Goal: Information Seeking & Learning: Understand process/instructions

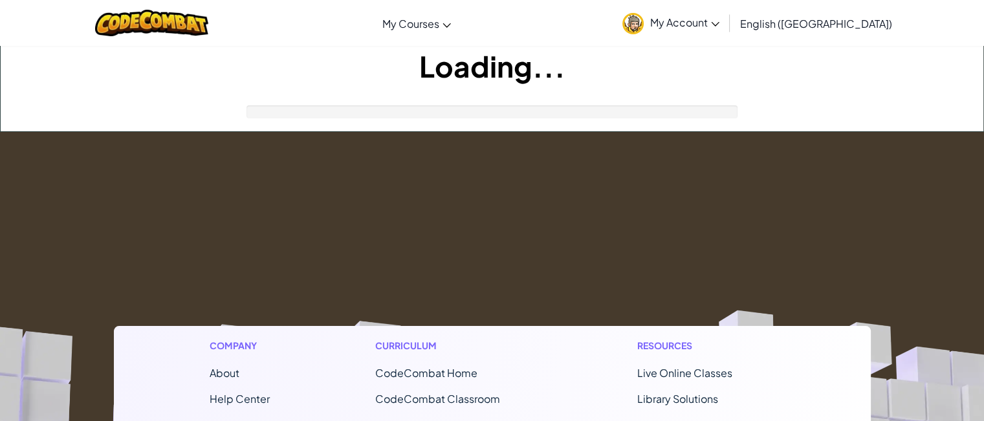
click at [755, 104] on div "Loading..." at bounding box center [492, 88] width 983 height 85
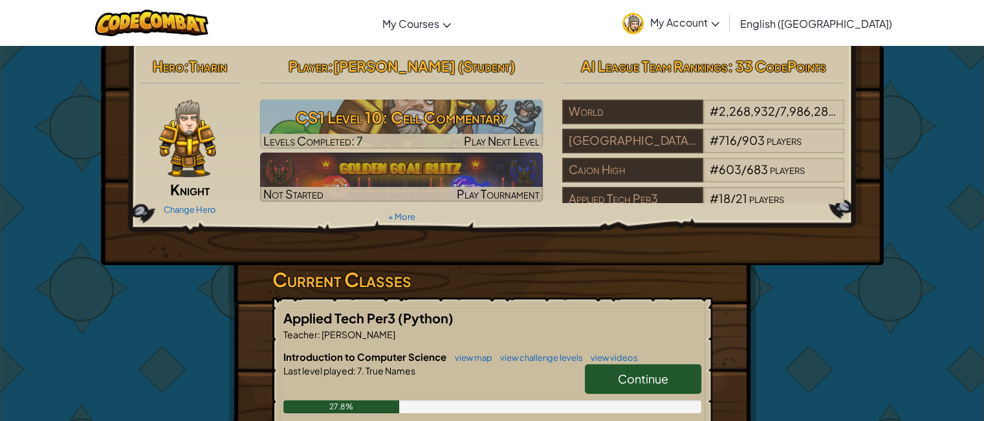
click at [676, 364] on link "Continue" at bounding box center [643, 379] width 116 height 30
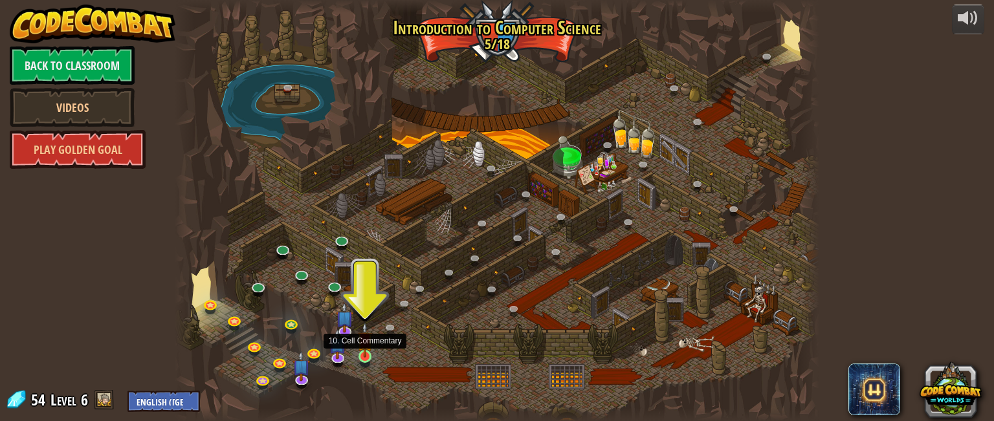
click at [368, 357] on img at bounding box center [365, 339] width 16 height 35
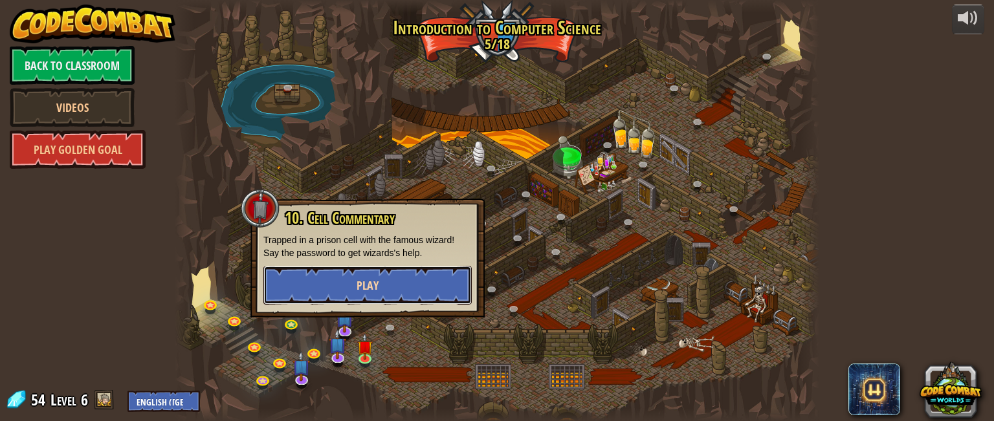
click at [388, 291] on button "Play" at bounding box center [367, 285] width 208 height 39
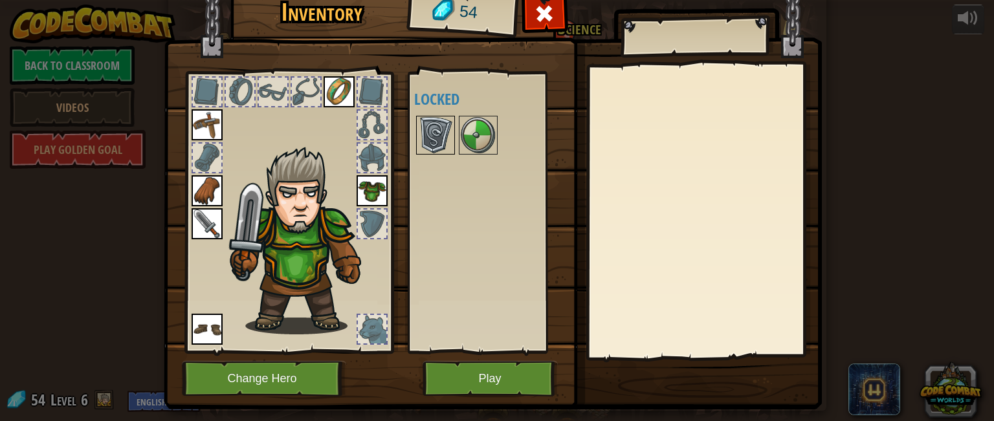
click at [417, 120] on img at bounding box center [435, 135] width 36 height 36
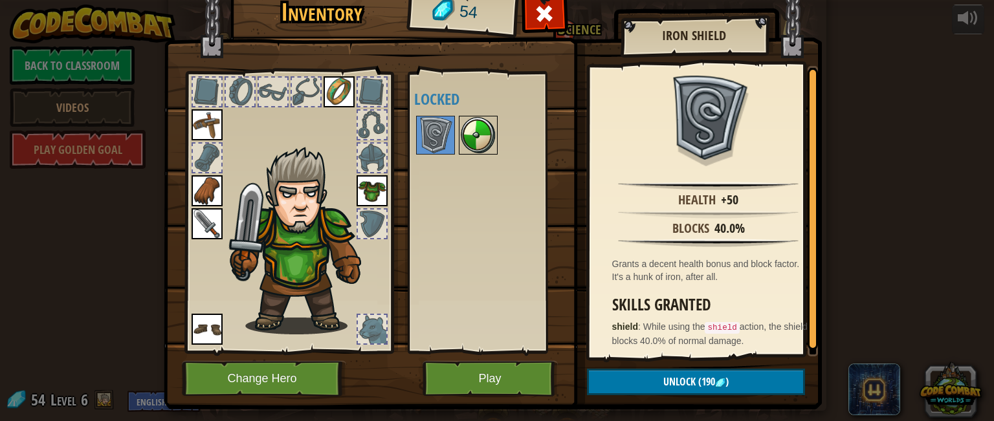
click at [474, 148] on img at bounding box center [478, 135] width 36 height 36
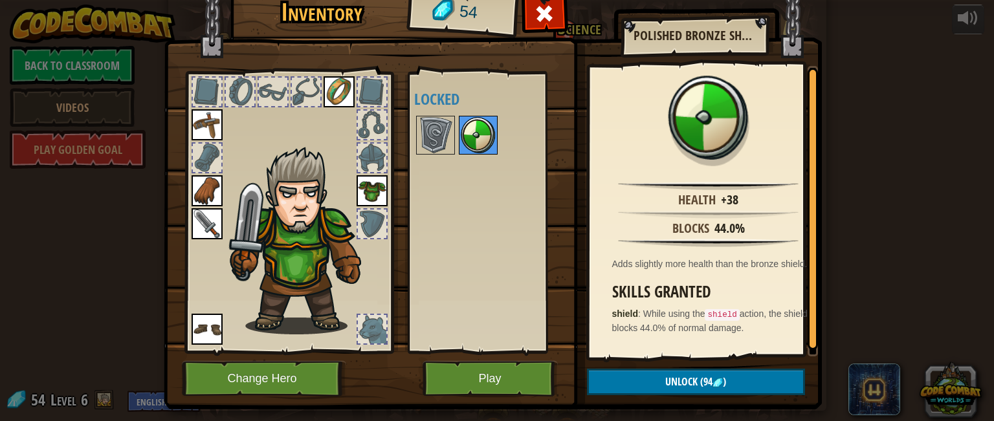
drag, startPoint x: 472, startPoint y: 140, endPoint x: 475, endPoint y: 147, distance: 7.8
click at [475, 147] on img at bounding box center [478, 135] width 36 height 36
click at [512, 375] on button "Play" at bounding box center [490, 379] width 135 height 36
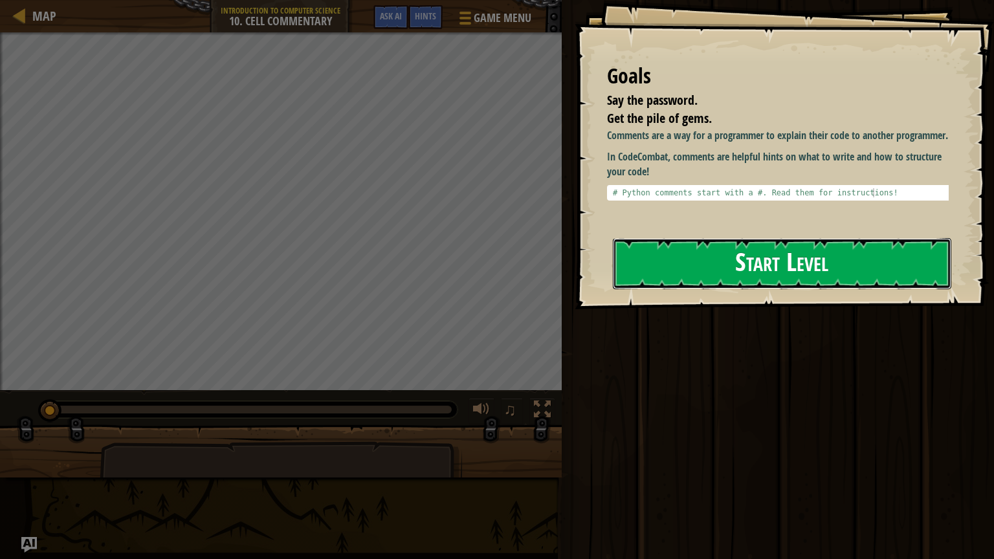
click at [669, 238] on button "Start Level" at bounding box center [782, 263] width 338 height 51
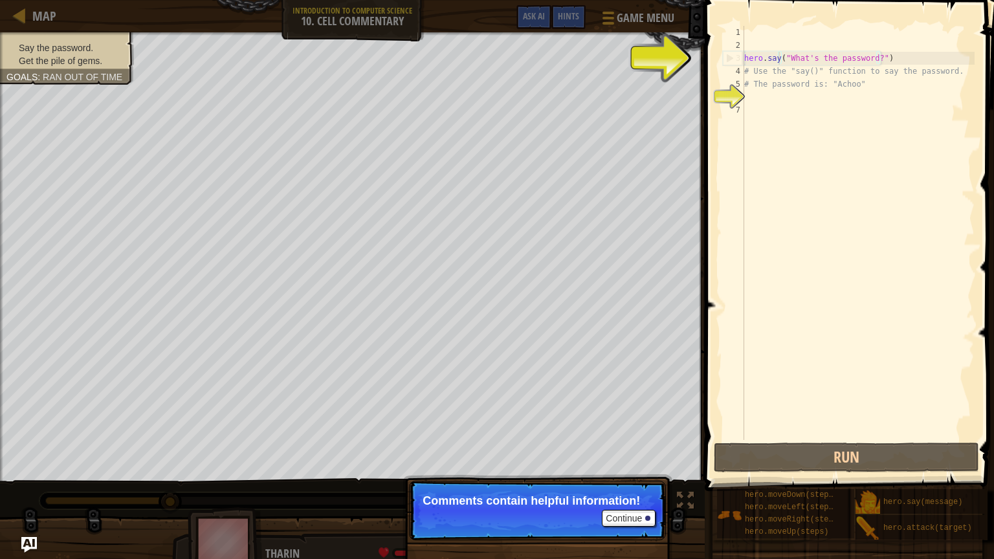
click at [776, 55] on div "hero . say ( "What's the password?" ) # Use the "say()" function to say the pas…" at bounding box center [858, 246] width 233 height 440
type textarea "hero.say("What's the password?")"
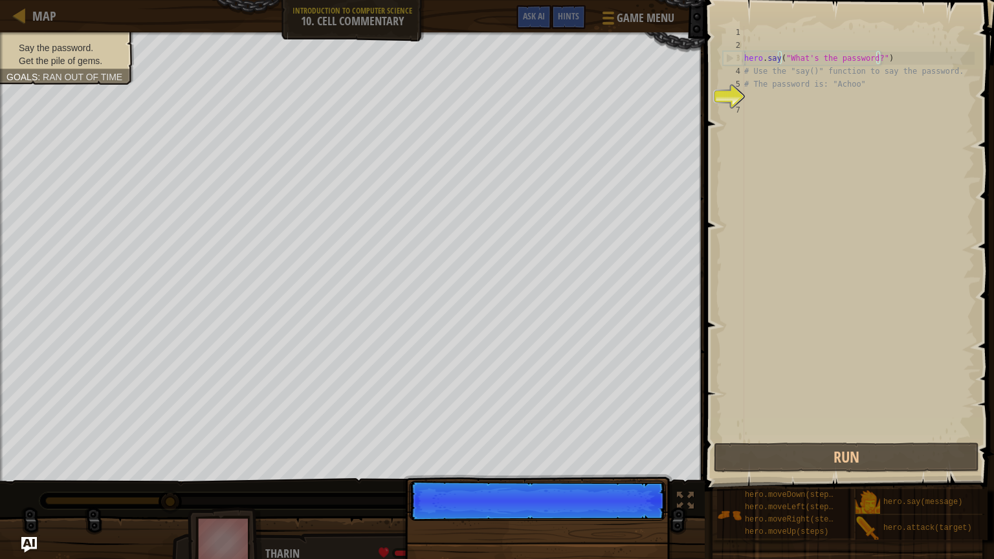
click at [760, 106] on div "hero . say ( "What's the password?" ) # Use the "say()" function to say the pas…" at bounding box center [858, 246] width 233 height 440
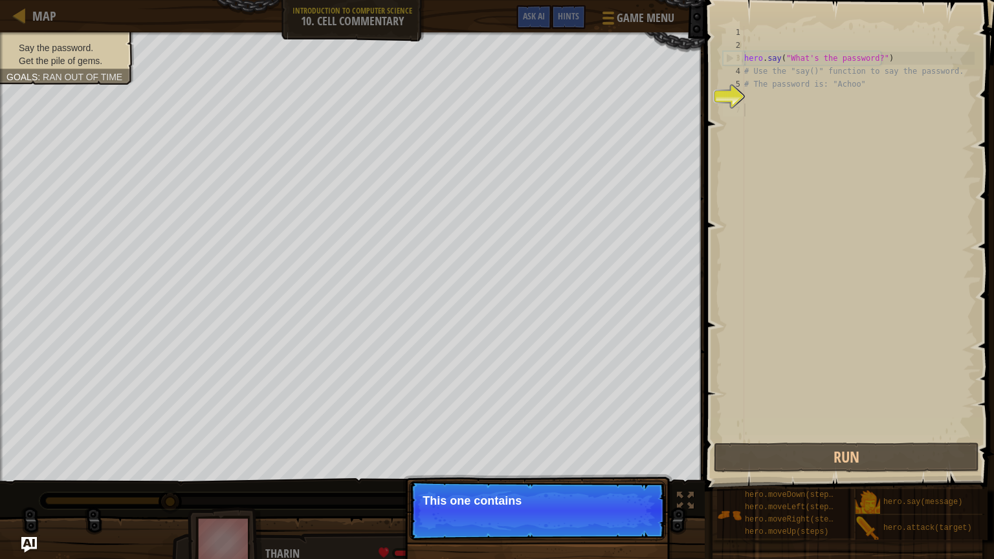
click at [751, 101] on div "hero . say ( "What's the password?" ) # Use the "say()" function to say the pas…" at bounding box center [858, 246] width 233 height 440
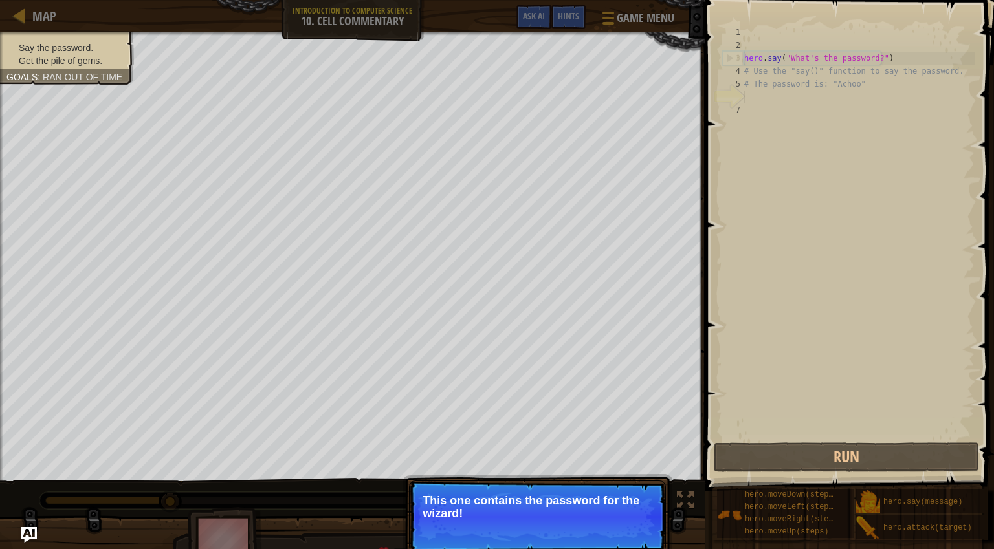
click at [780, 55] on div "hero . say ( "What's the password?" ) # Use the "say()" function to say the pas…" at bounding box center [858, 246] width 233 height 440
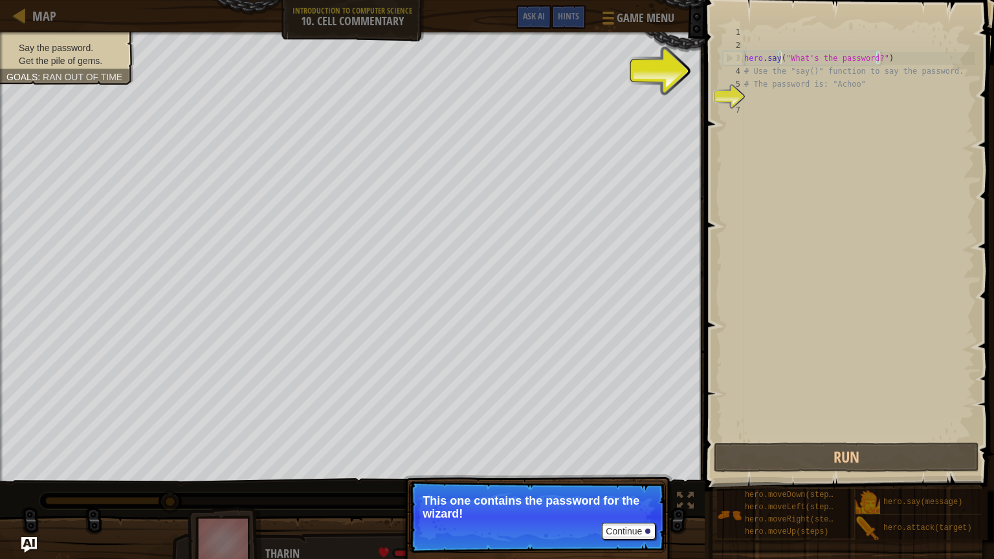
click at [752, 62] on div "hero . say ( "What's the password?" ) # Use the "say()" function to say the pas…" at bounding box center [858, 246] width 233 height 440
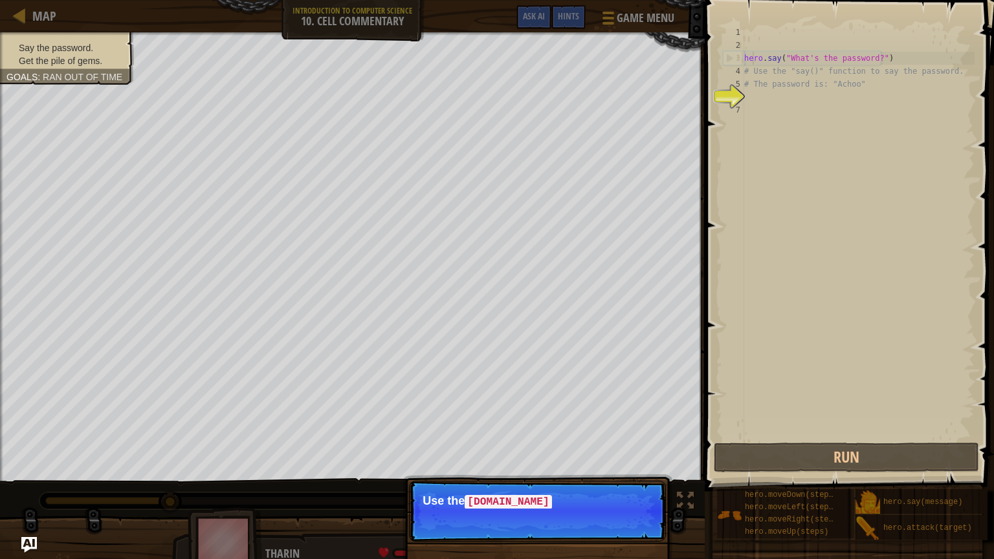
click at [757, 67] on div "hero . say ( "What's the password?" ) # Use the "say()" function to say the pas…" at bounding box center [858, 246] width 233 height 440
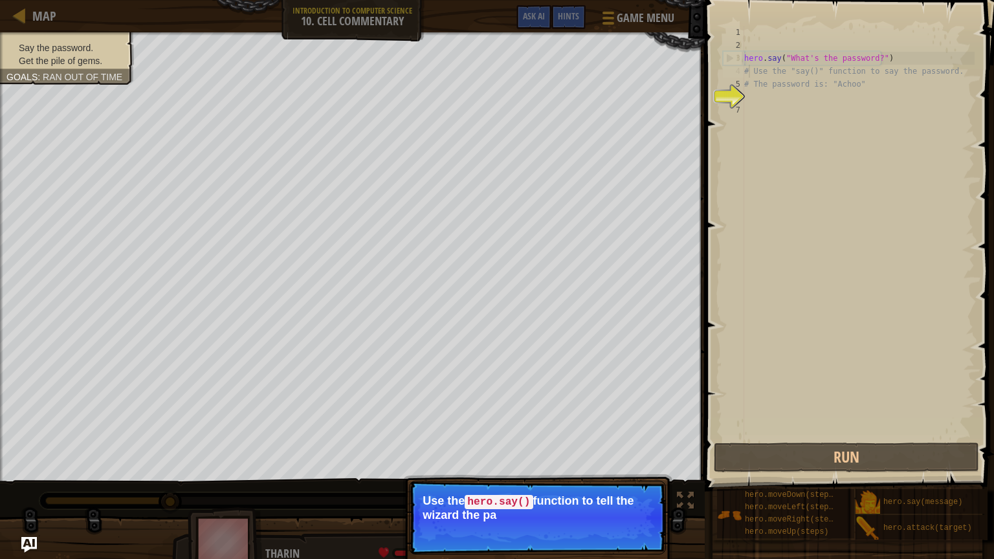
click at [748, 67] on div "hero . say ( "What's the password?" ) # Use the "say()" function to say the pas…" at bounding box center [858, 246] width 233 height 440
click at [633, 421] on button "Continue" at bounding box center [629, 532] width 54 height 17
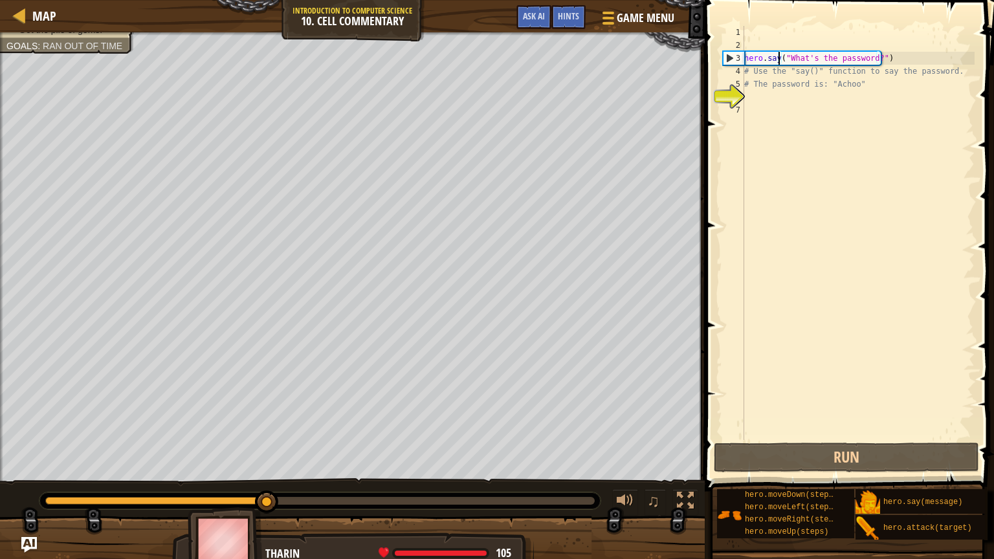
click at [780, 60] on div "hero . say ( "What's the password?" ) # Use the "say()" function to say the pas…" at bounding box center [858, 246] width 233 height 440
click at [870, 56] on div "hero . say ( "What's the password?" ) # Use the "say()" function to say the pas…" at bounding box center [858, 246] width 233 height 440
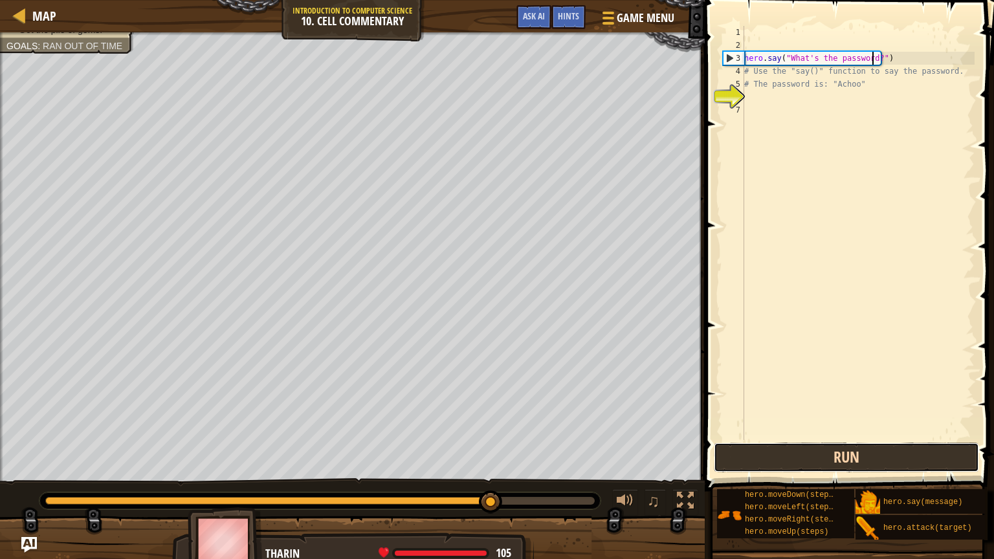
click at [869, 421] on button "Run" at bounding box center [846, 458] width 265 height 30
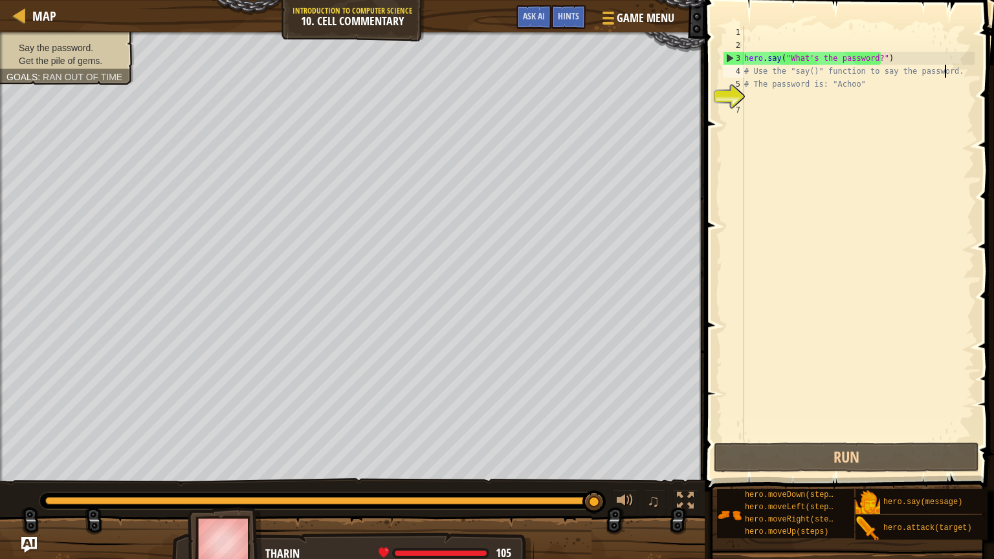
click at [957, 65] on div "hero . say ( "What's the password?" ) # Use the "say()" function to say the pas…" at bounding box center [858, 246] width 233 height 440
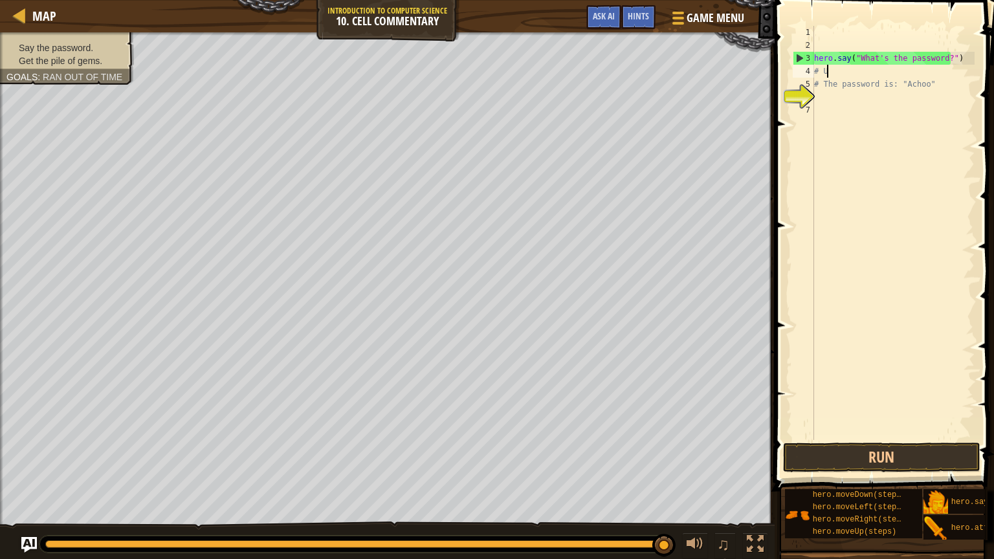
type textarea "#"
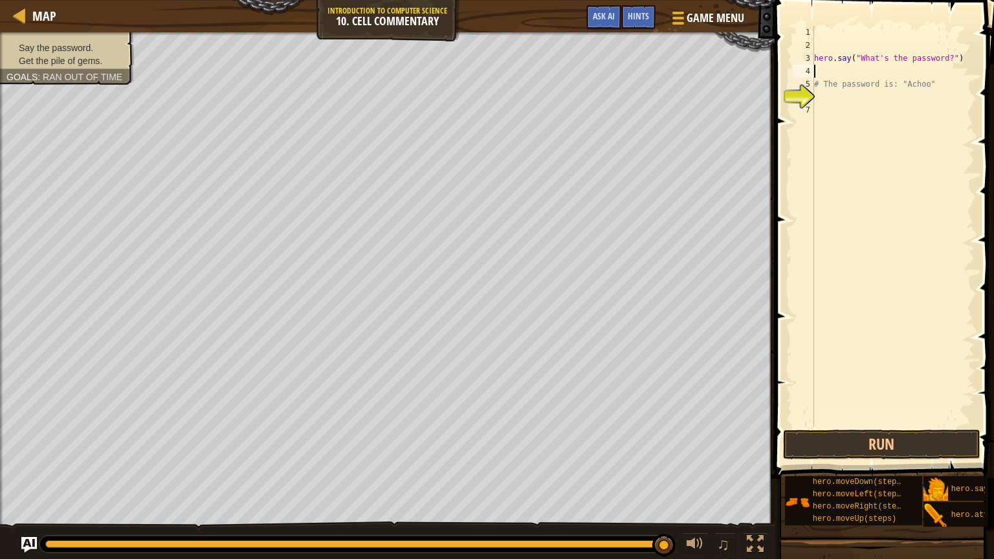
type textarea "u"
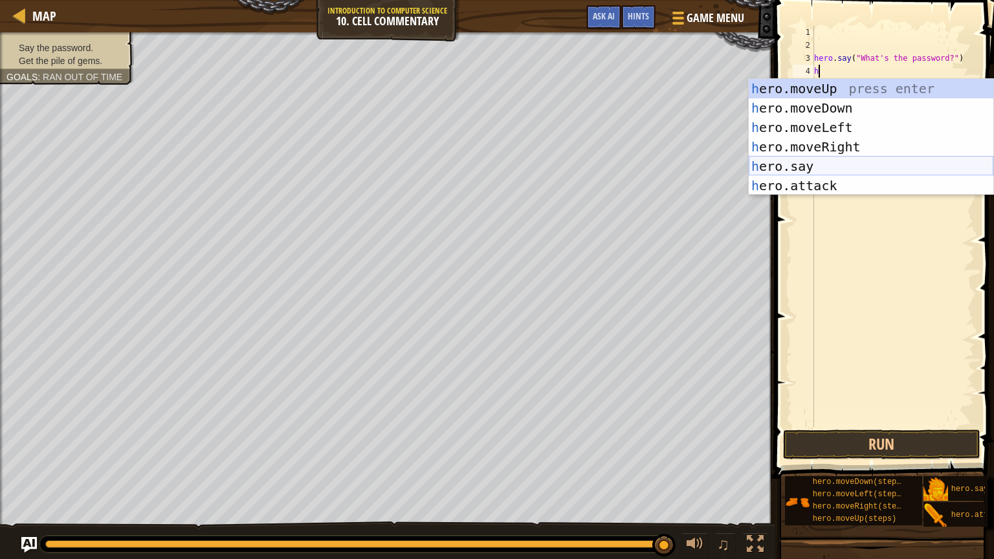
click at [839, 159] on div "h ero.moveUp press enter h ero.moveDown press enter h ero.moveLeft press enter …" at bounding box center [871, 156] width 245 height 155
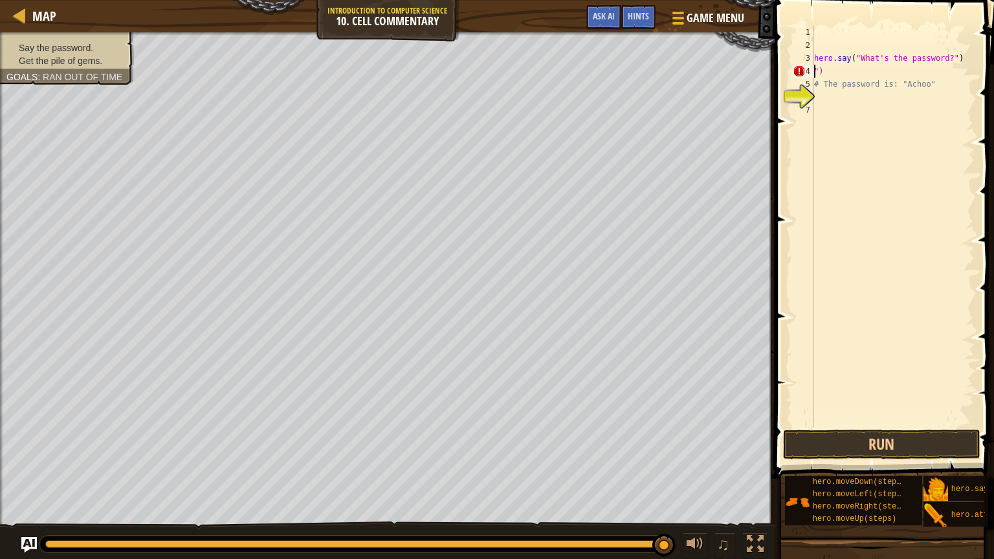
click at [833, 69] on div "hero . say ( "What's the password?" ) ") # The password is: "Achoo"" at bounding box center [892, 239] width 163 height 427
type textarea """
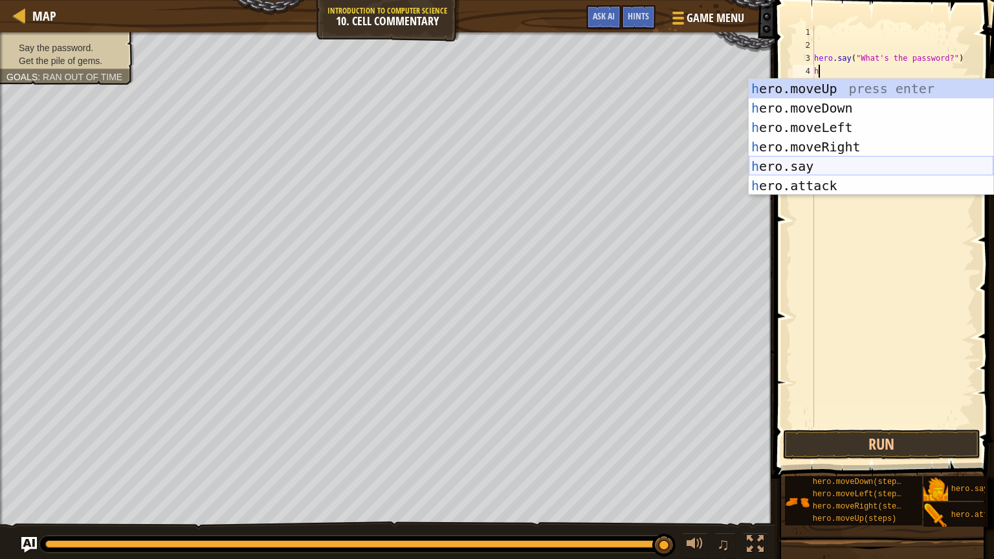
click at [802, 169] on div "h ero.moveUp press enter h ero.moveDown press enter h ero.moveLeft press enter …" at bounding box center [871, 156] width 245 height 155
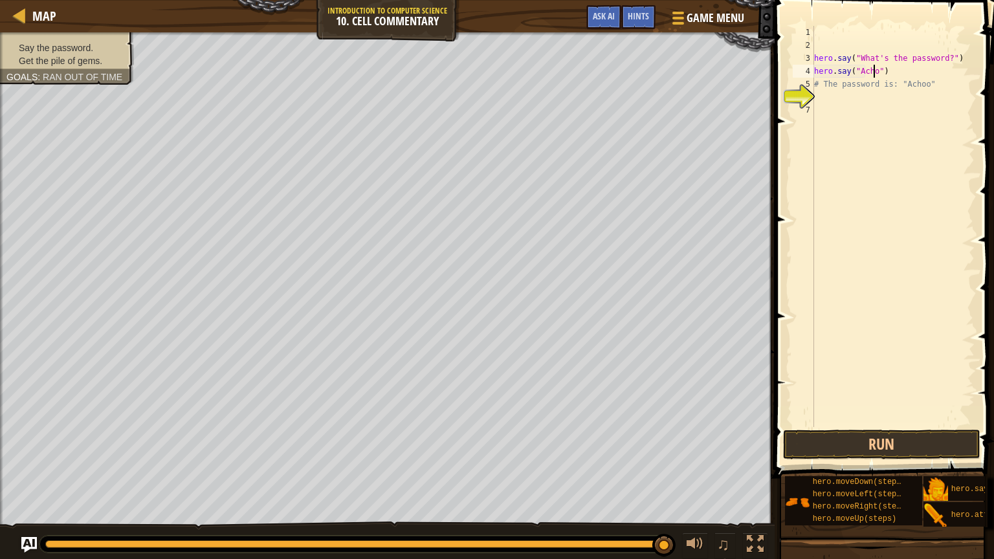
scroll to position [6, 5]
type textarea "hero.say("Achoo")"
click at [872, 421] on button "Run" at bounding box center [881, 445] width 197 height 30
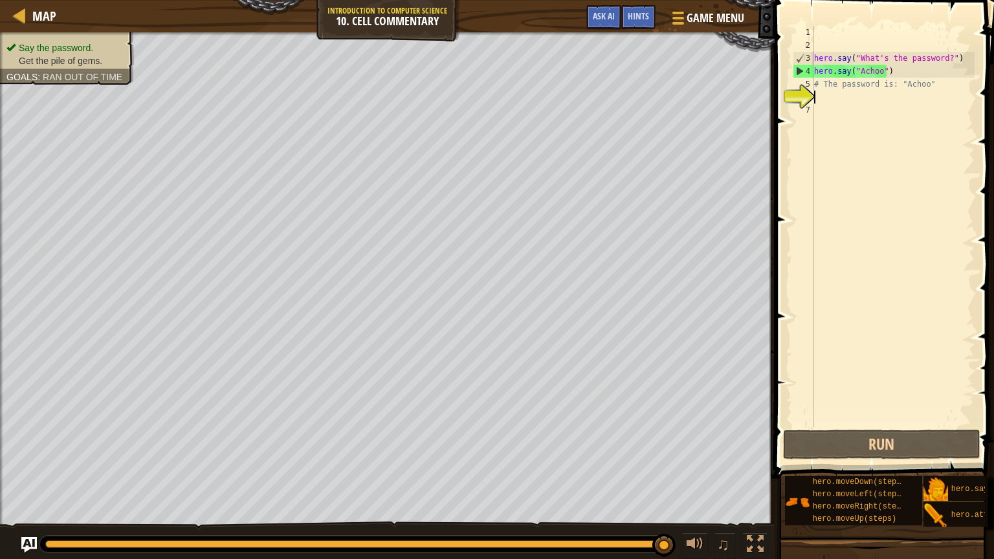
click at [822, 98] on div "hero . say ( "What's the password?" ) hero . say ( "Achoo" ) # The password is:…" at bounding box center [892, 239] width 163 height 427
type textarea "h"
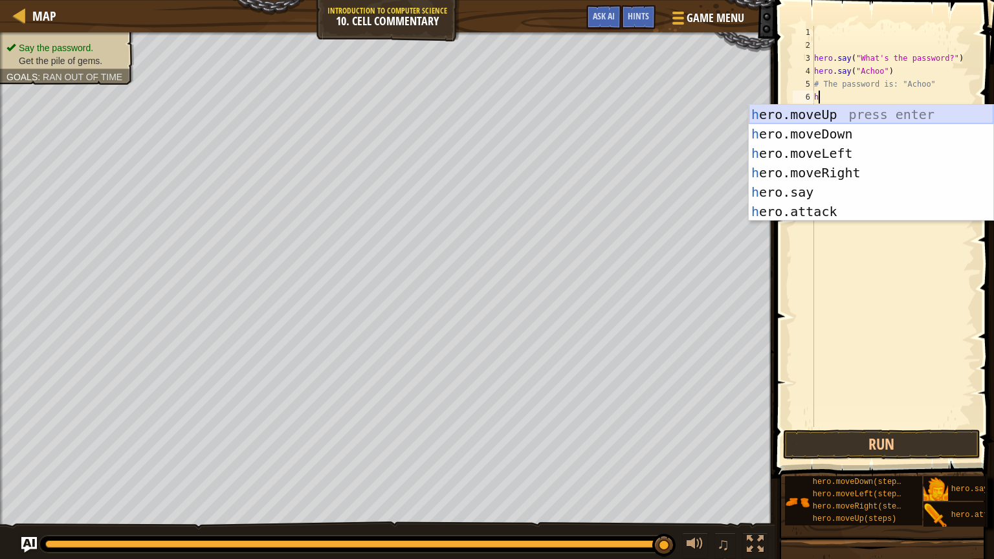
click at [824, 113] on div "h ero.moveUp press enter h ero.moveDown press enter h ero.moveLeft press enter …" at bounding box center [871, 182] width 245 height 155
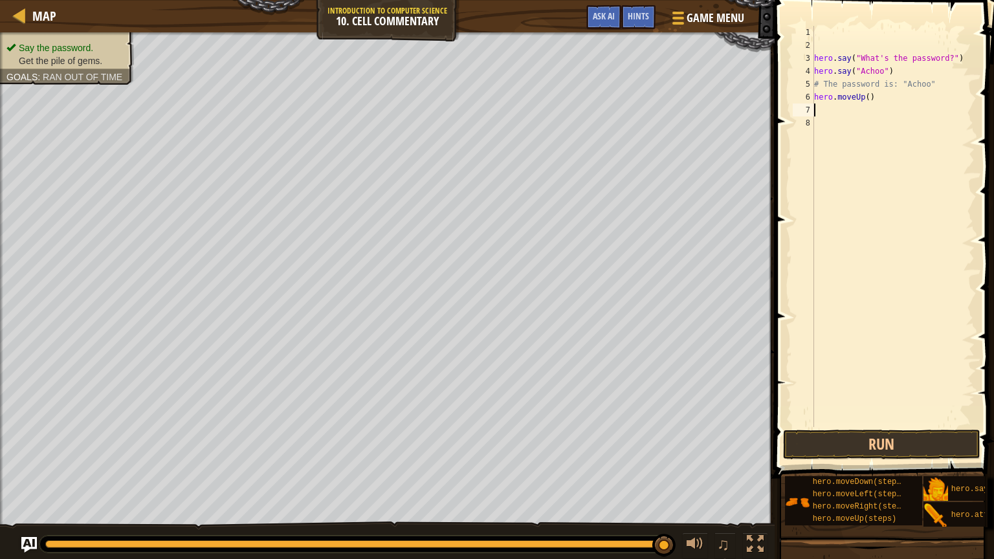
type textarea "g"
type textarea "h"
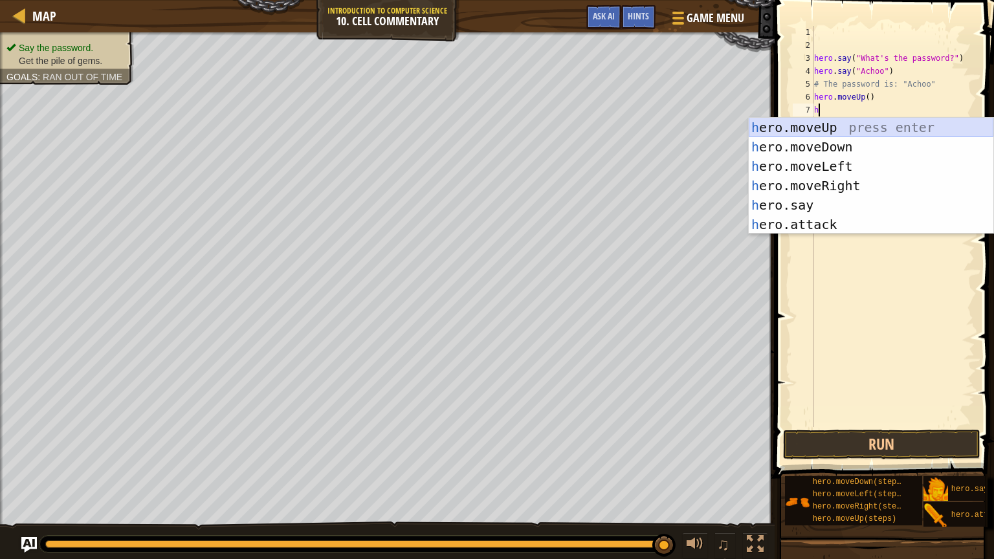
click at [855, 124] on div "h ero.moveUp press enter h ero.moveDown press enter h ero.moveLeft press enter …" at bounding box center [871, 195] width 245 height 155
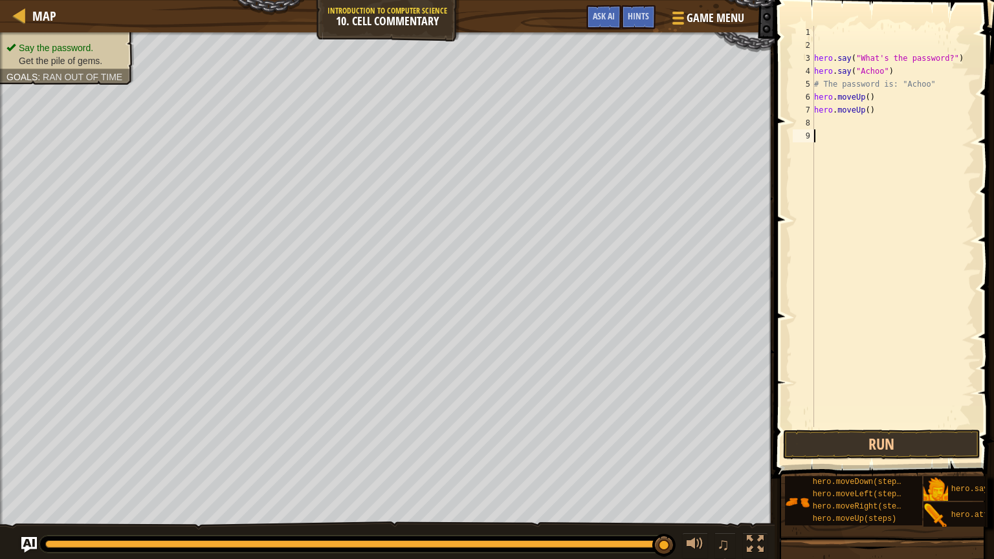
click at [820, 364] on div "hero . say ( "What's the password?" ) hero . say ( "Achoo" ) # The password is:…" at bounding box center [892, 239] width 163 height 427
click at [902, 421] on button "Run" at bounding box center [881, 445] width 197 height 30
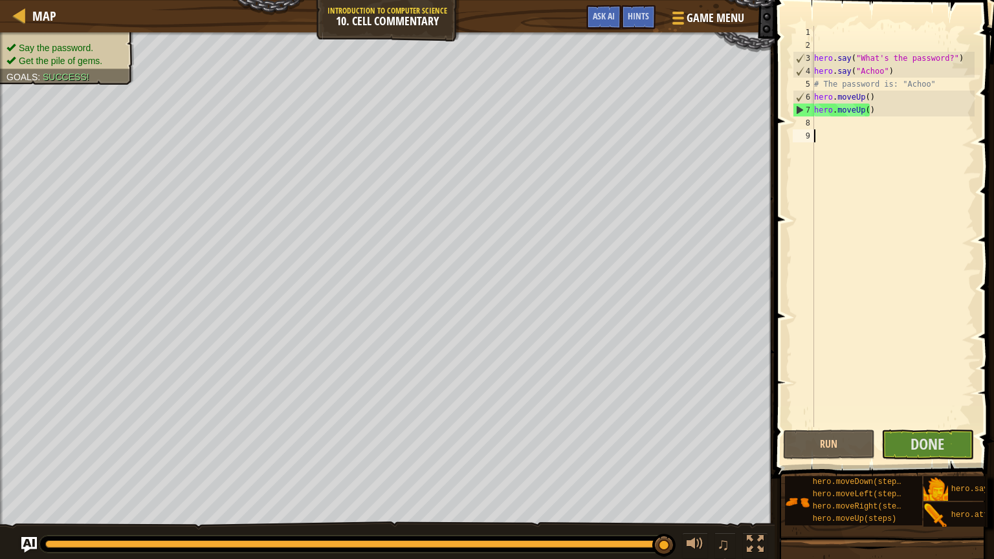
drag, startPoint x: 902, startPoint y: 438, endPoint x: 947, endPoint y: 417, distance: 50.1
drag, startPoint x: 947, startPoint y: 417, endPoint x: 955, endPoint y: 436, distance: 20.9
click at [950, 364] on div "hero . say ( "What's the password?" ) hero . say ( "Achoo" ) # The password is:…" at bounding box center [892, 239] width 163 height 427
click at [925, 421] on span "Done" at bounding box center [927, 444] width 34 height 21
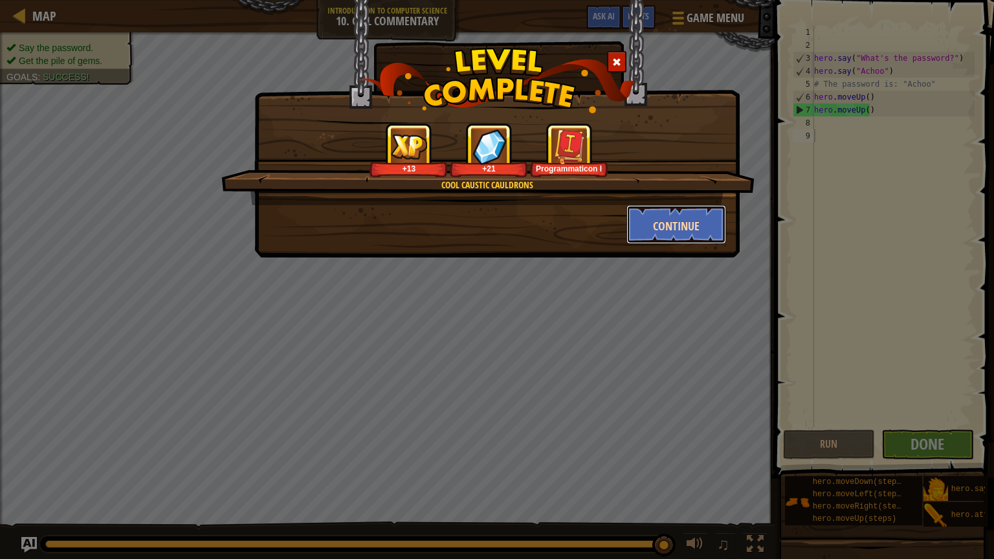
click at [692, 228] on font "Continue" at bounding box center [676, 226] width 47 height 16
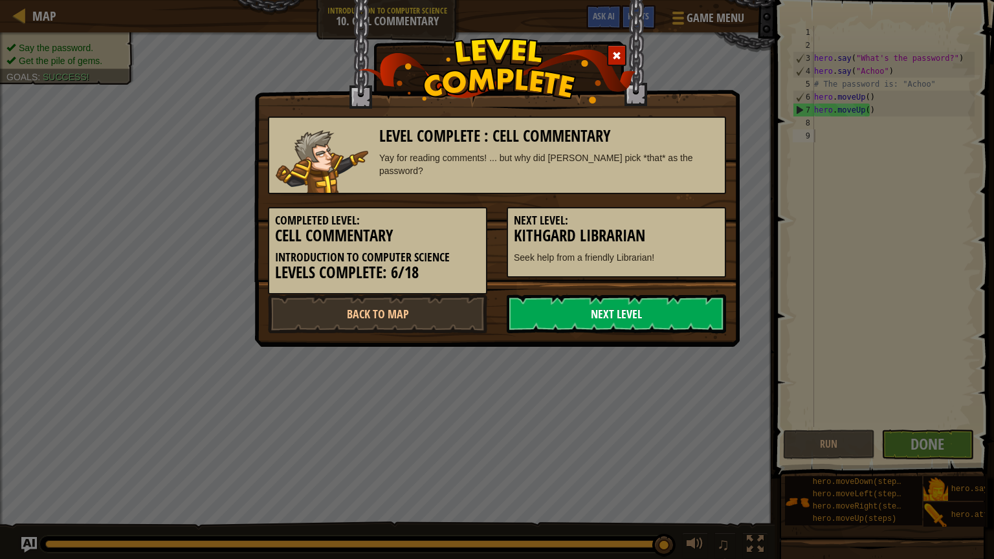
click at [598, 309] on link "Next Level" at bounding box center [616, 313] width 219 height 39
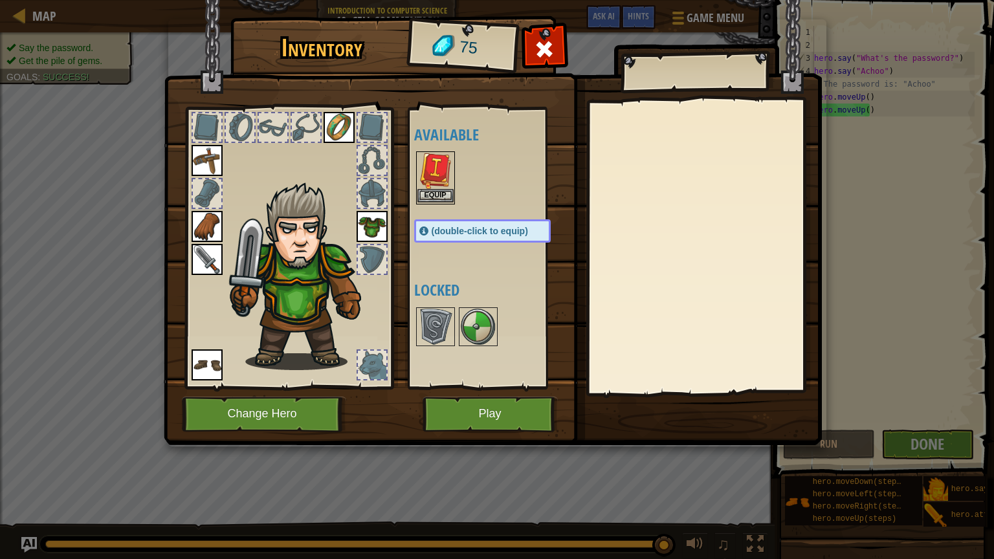
click at [435, 1] on body "Map Introduction to Computer Science 10. Cell Commentary Game Menu Done Hints A…" at bounding box center [497, 0] width 994 height 1
click at [450, 187] on img at bounding box center [435, 171] width 36 height 36
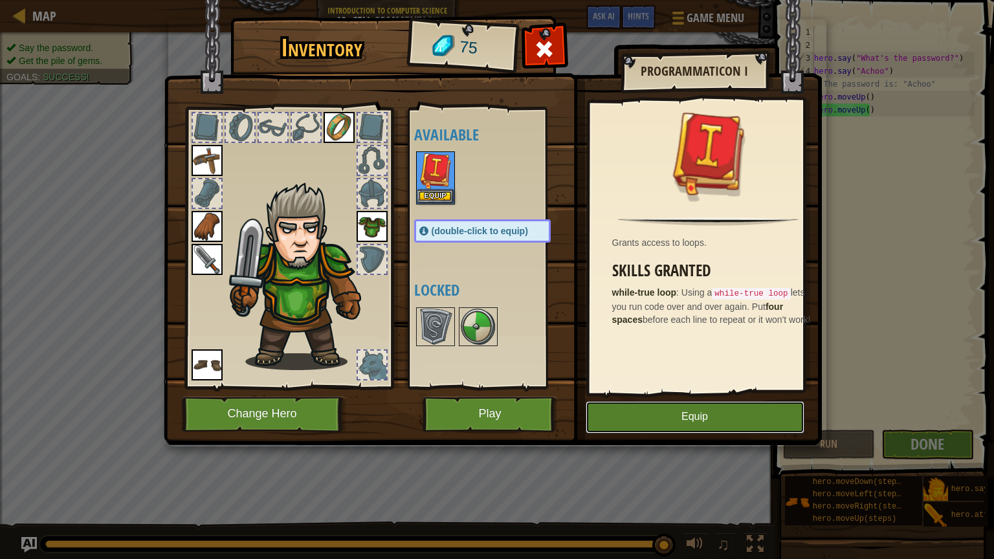
click at [683, 416] on font "Equip" at bounding box center [694, 417] width 27 height 11
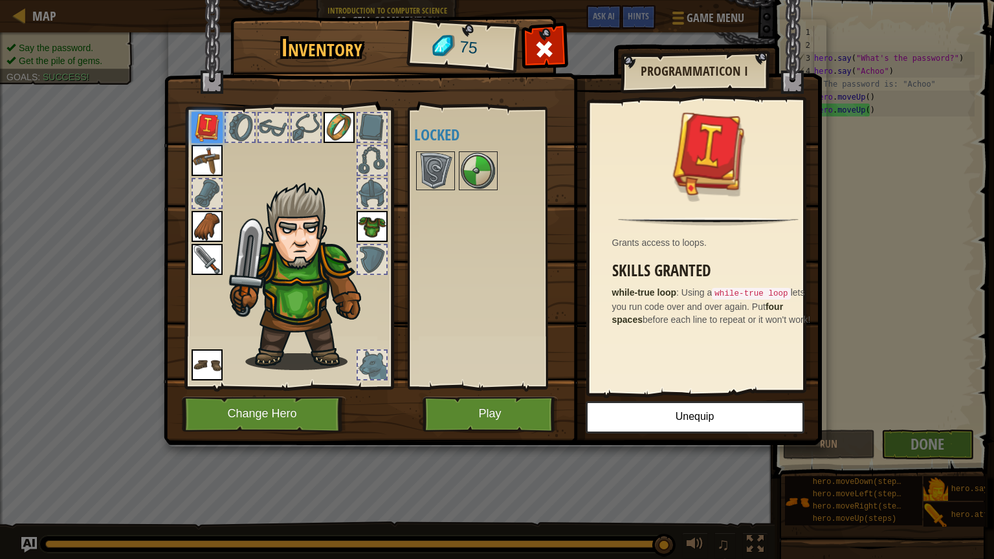
click at [917, 421] on div "Inventory 75 Available Equip Equip Equip Equip Equip Equip Equip (double-click …" at bounding box center [497, 279] width 994 height 559
click at [505, 419] on button "Play" at bounding box center [490, 415] width 135 height 36
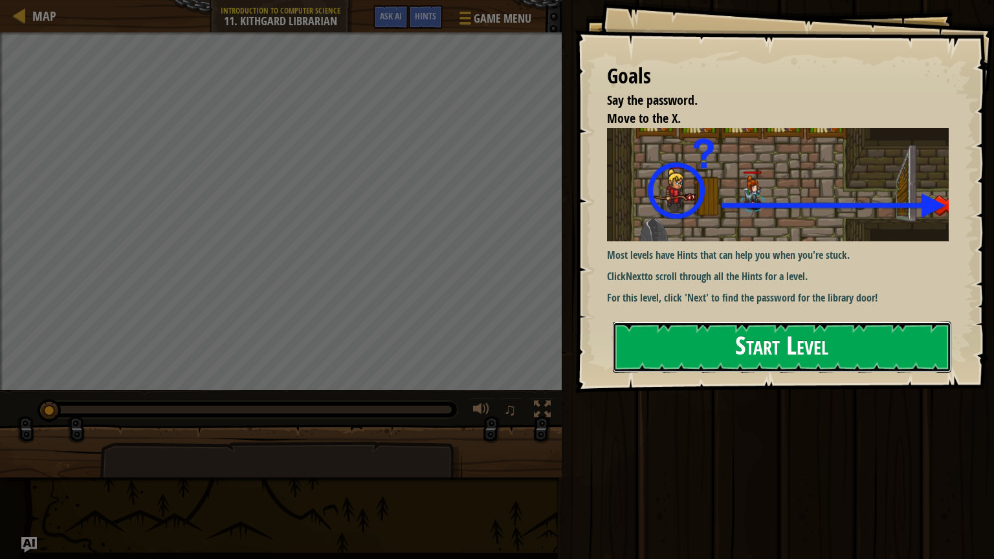
click at [720, 322] on button "Start Level" at bounding box center [782, 347] width 338 height 51
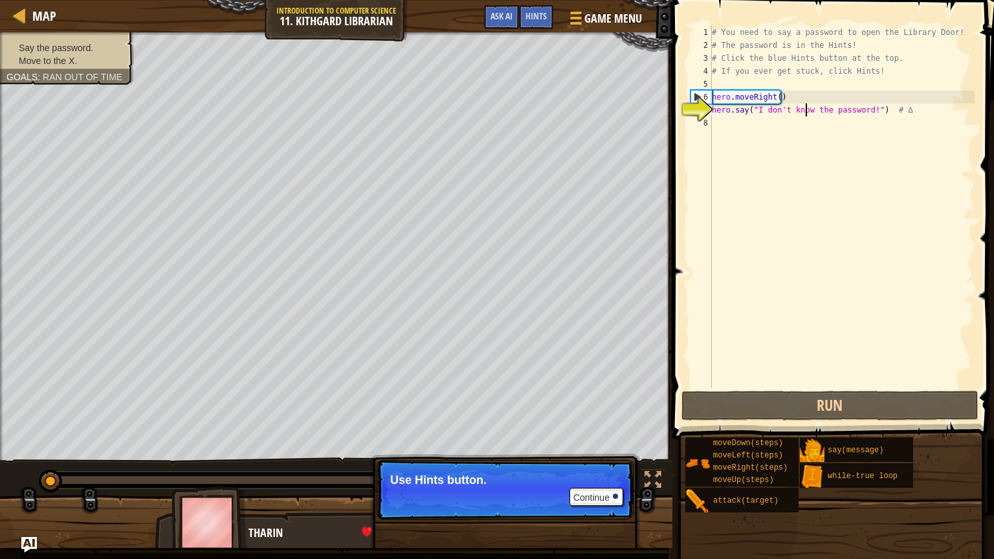
click at [806, 106] on div "# You need to say a password to open the Library Door! # The password is in the…" at bounding box center [841, 220] width 265 height 388
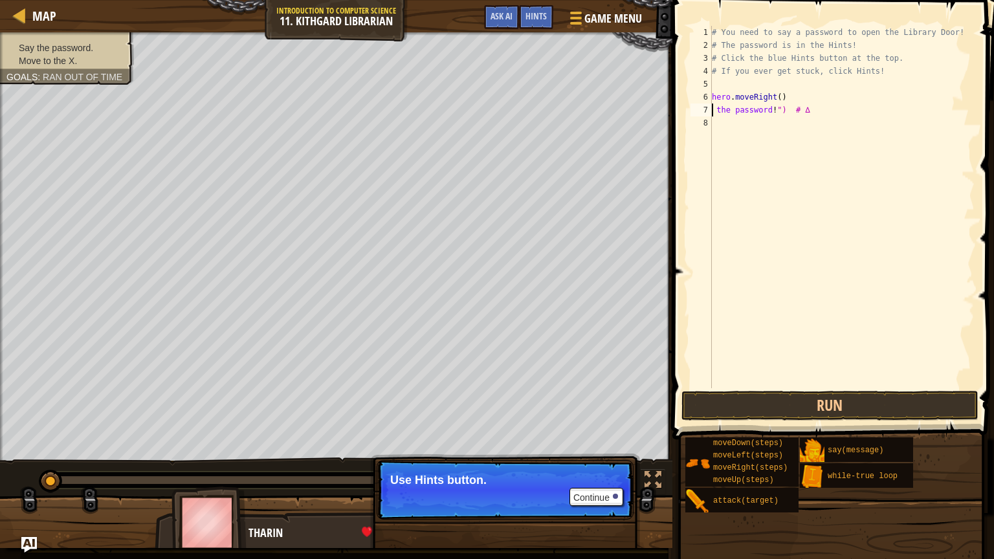
click at [805, 106] on div "# You need to say a password to open the Library Door! # The password is in the…" at bounding box center [841, 220] width 265 height 388
type textarea "t"
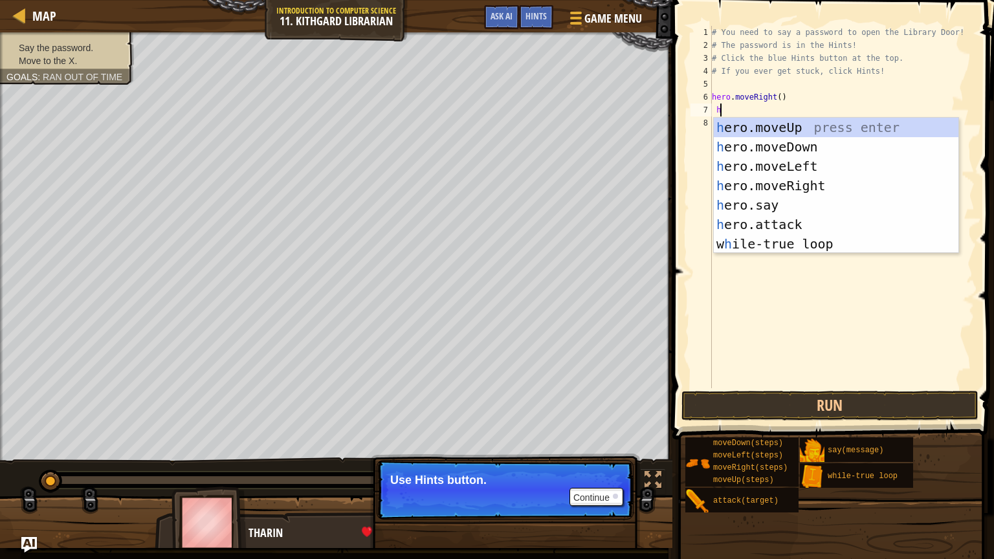
scroll to position [6, 0]
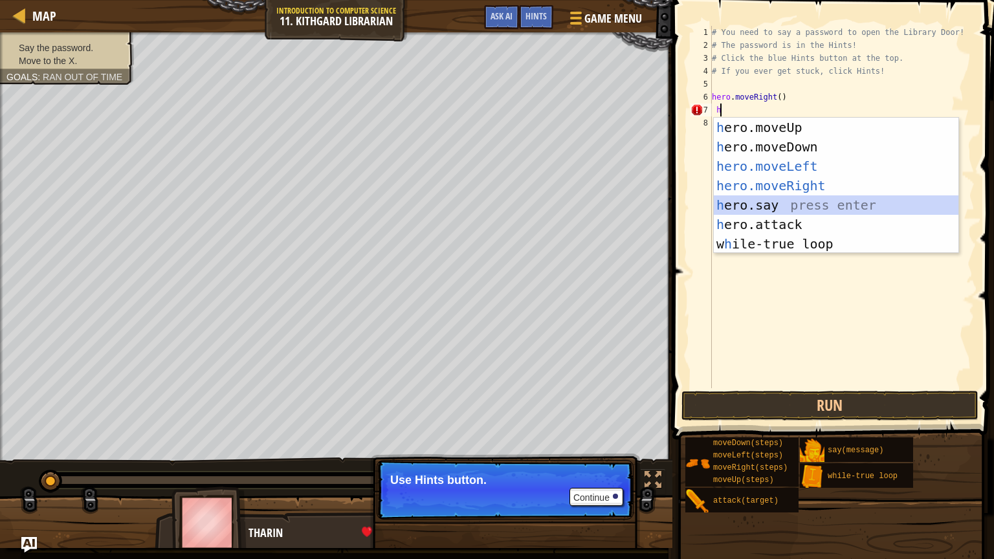
click at [775, 199] on div "h ero.moveUp press enter h ero.moveDown press enter hero.moveLeft ​ press enter…" at bounding box center [836, 205] width 245 height 175
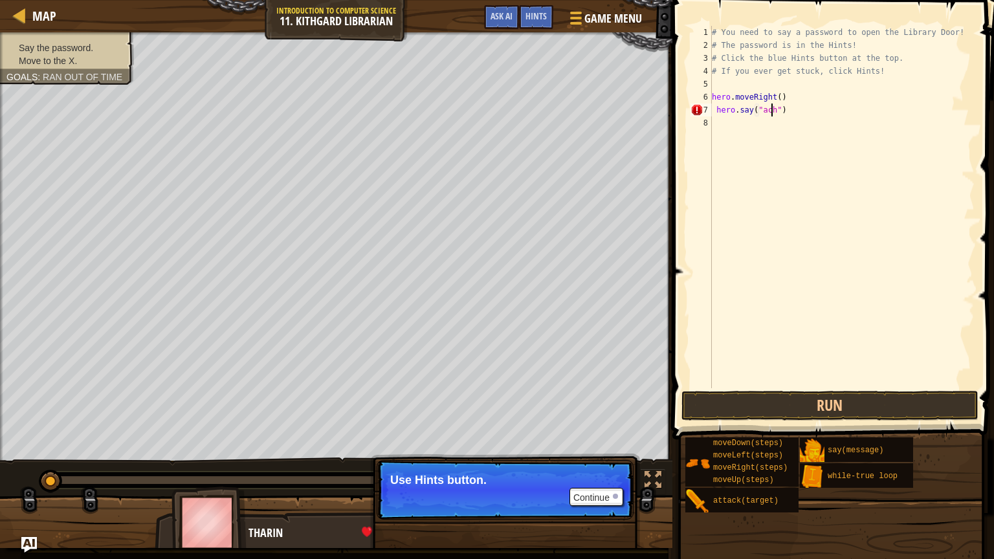
scroll to position [6, 5]
type textarea "hero.say("achoo")"
click at [820, 404] on button "Run" at bounding box center [829, 406] width 297 height 30
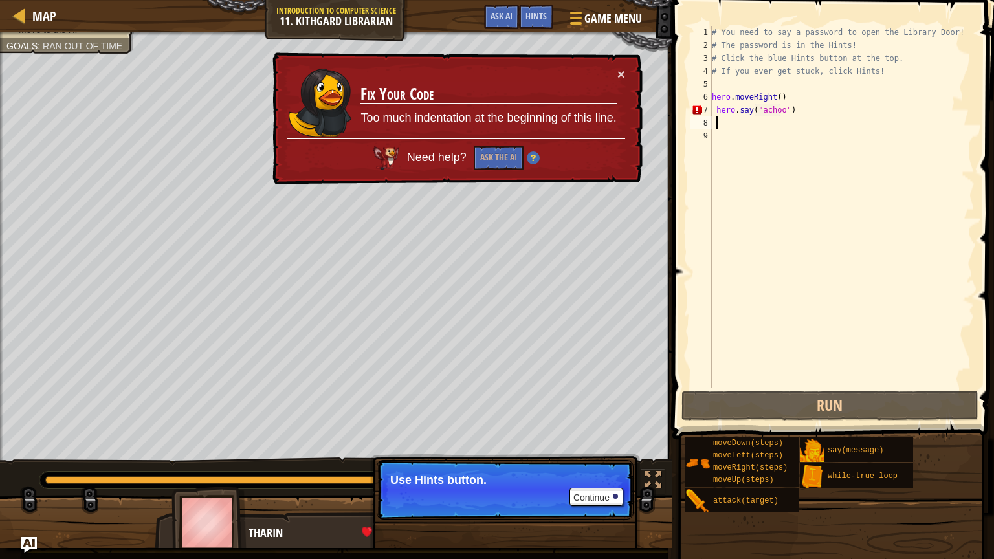
click at [762, 109] on div "# You need to say a password to open the Library Door! # The password is in the…" at bounding box center [841, 220] width 265 height 388
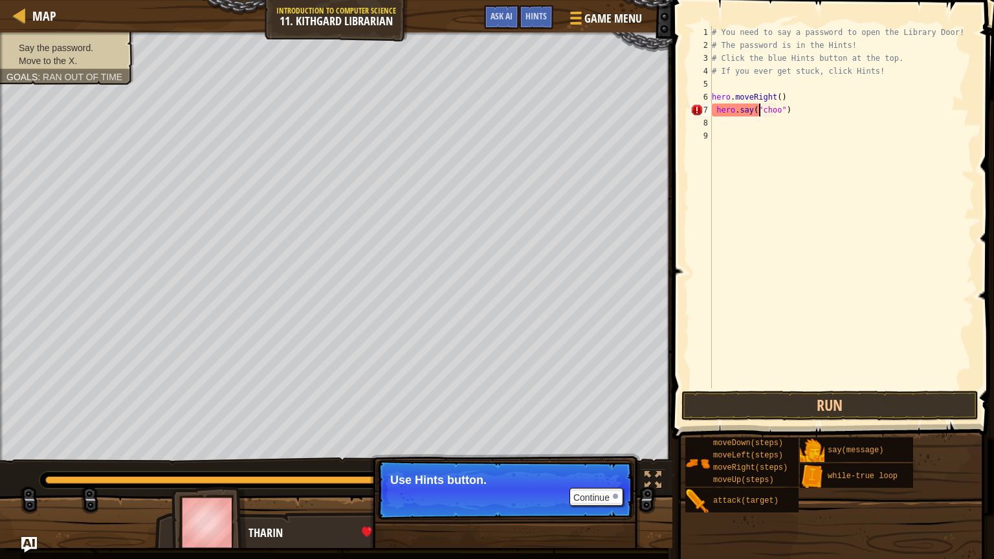
scroll to position [6, 5]
click at [782, 404] on button "Run" at bounding box center [829, 406] width 297 height 30
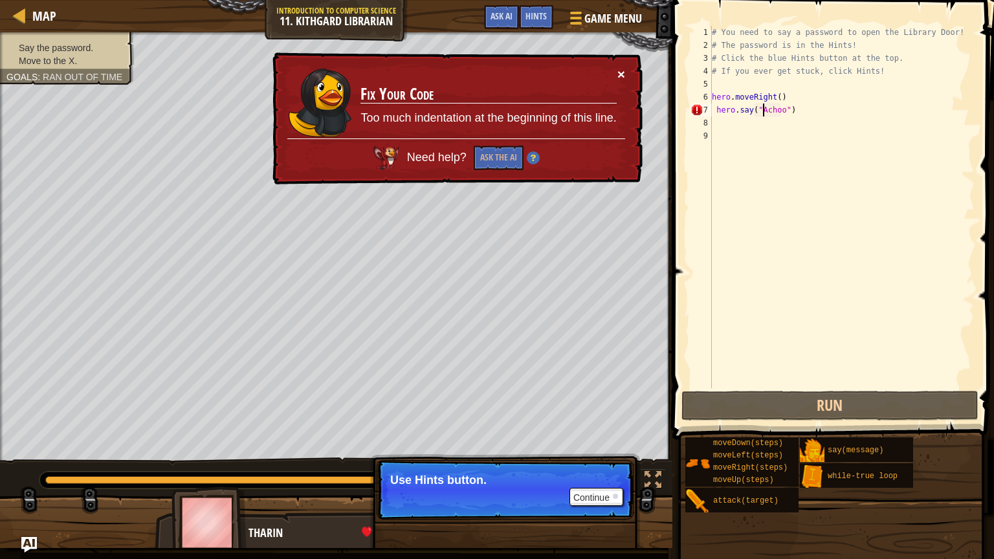
click at [618, 70] on font "×" at bounding box center [621, 74] width 8 height 15
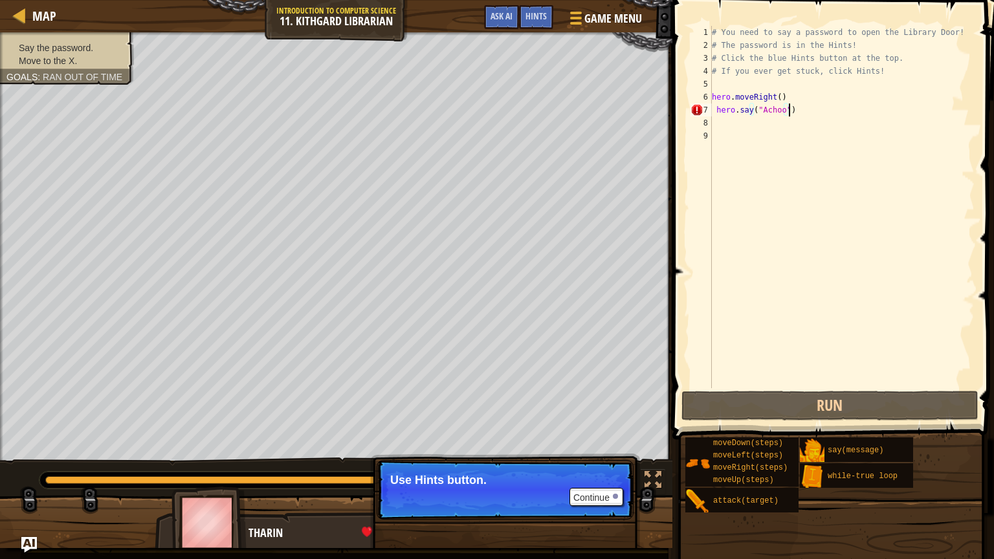
click at [805, 109] on div "# You need to say a password to open the Library Door! # The password is in the…" at bounding box center [841, 220] width 265 height 388
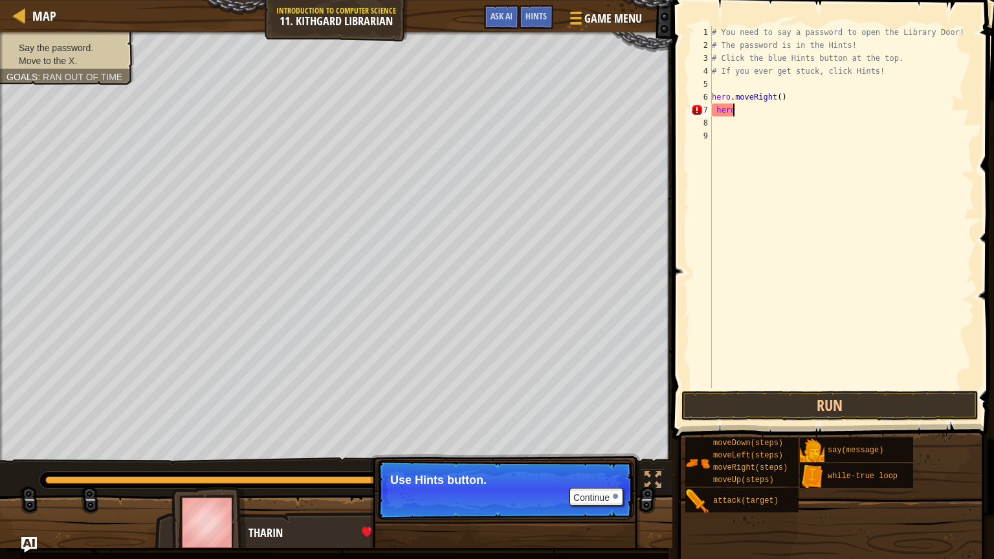
scroll to position [6, 0]
type textarea "h"
click at [599, 421] on font "Continue" at bounding box center [591, 497] width 36 height 10
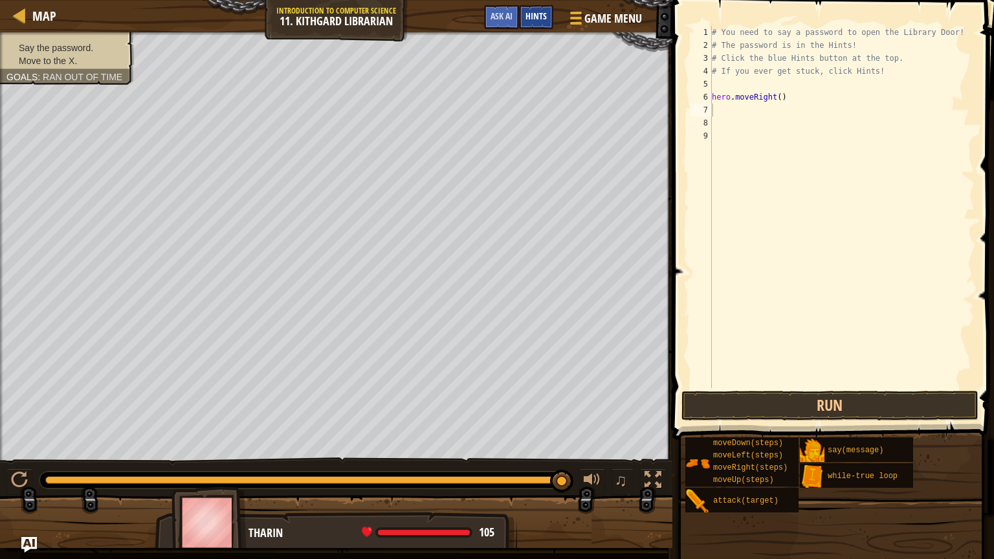
click at [537, 13] on font "Hints" at bounding box center [535, 16] width 21 height 12
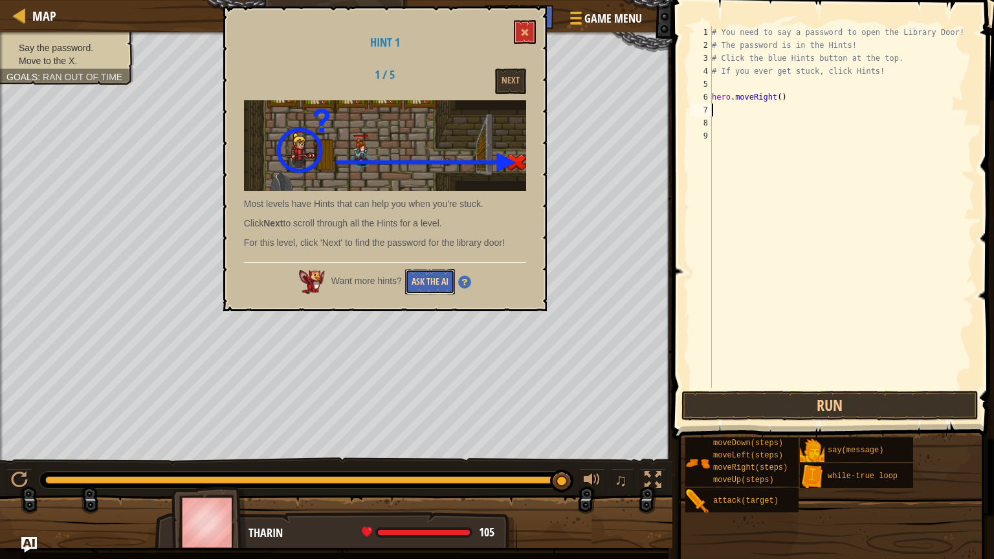
click at [416, 285] on font "Ask the AI" at bounding box center [430, 281] width 37 height 12
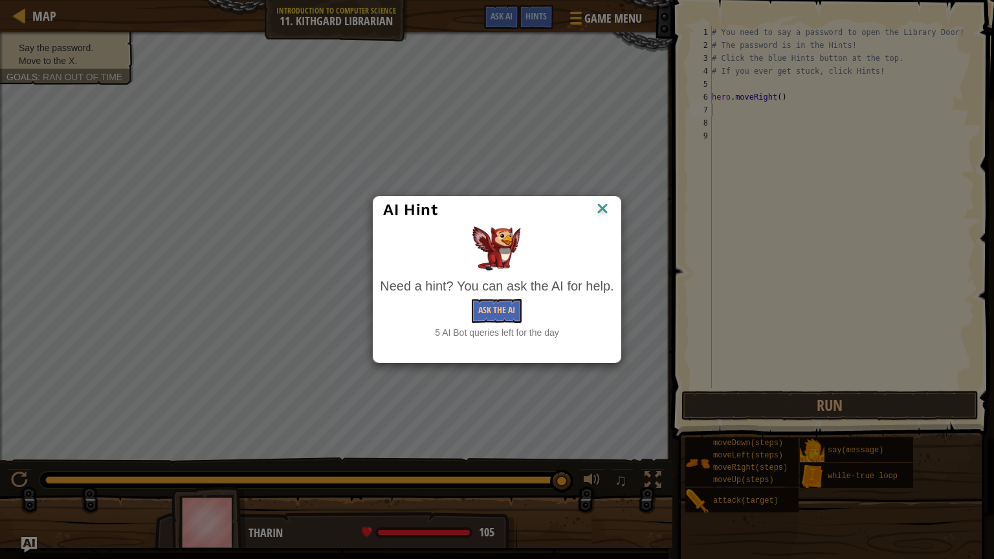
click at [595, 215] on img at bounding box center [602, 209] width 17 height 19
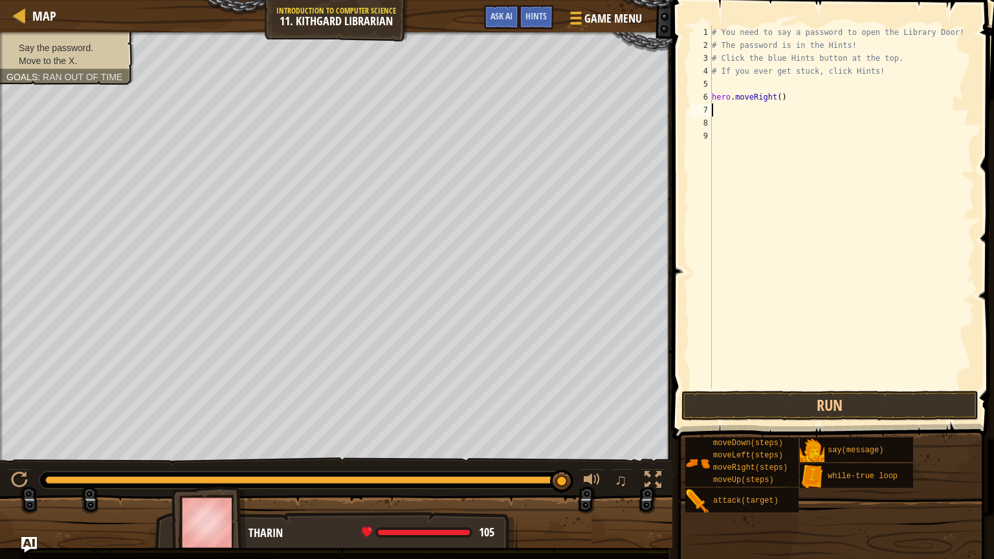
type textarea "h"
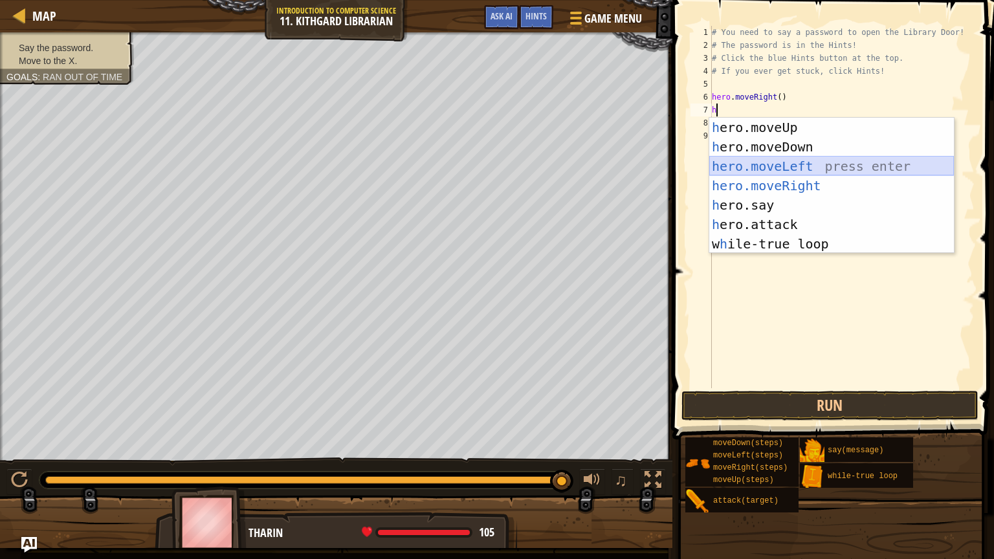
click at [795, 172] on div "h ero.moveUp press enter h ero.moveDown press enter hero.moveLeft ​ press enter…" at bounding box center [831, 205] width 245 height 175
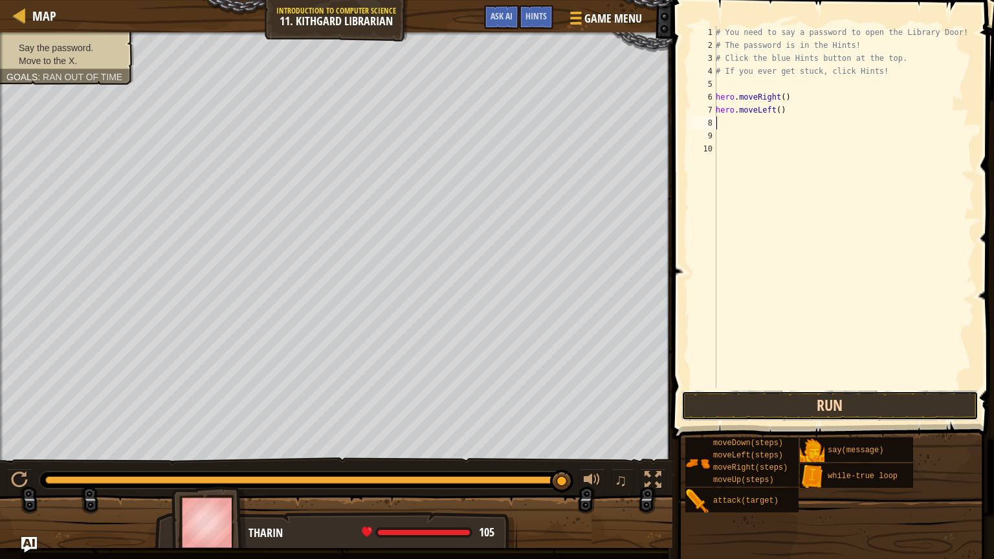
click at [798, 406] on button "Run" at bounding box center [829, 406] width 297 height 30
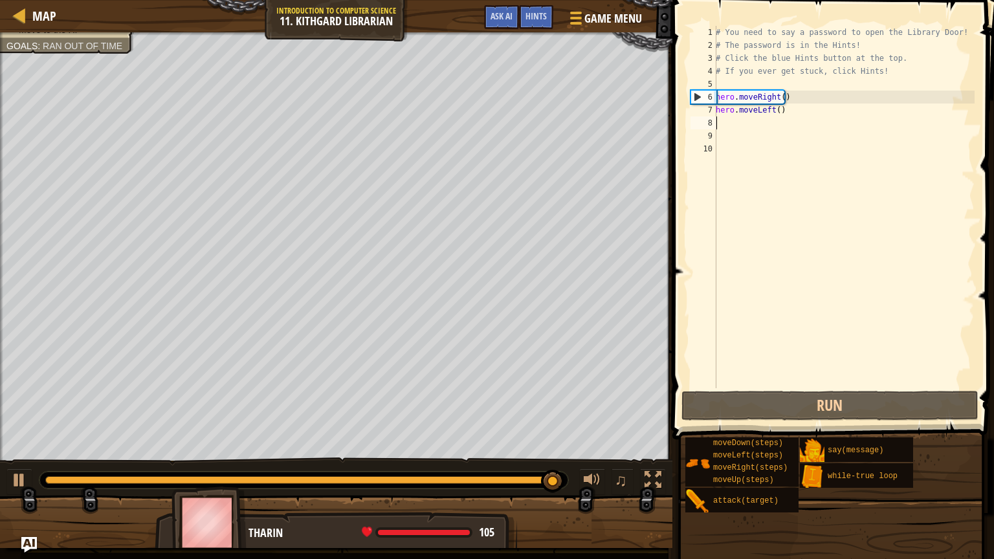
click at [800, 109] on div "# You need to say a password to open the Library Door! # The password is in the…" at bounding box center [843, 220] width 261 height 388
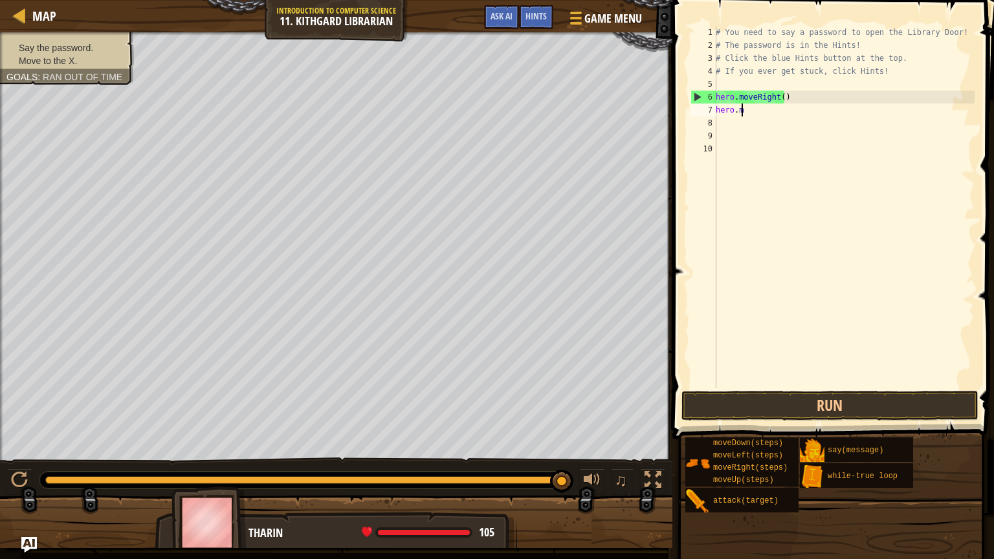
type textarea "h"
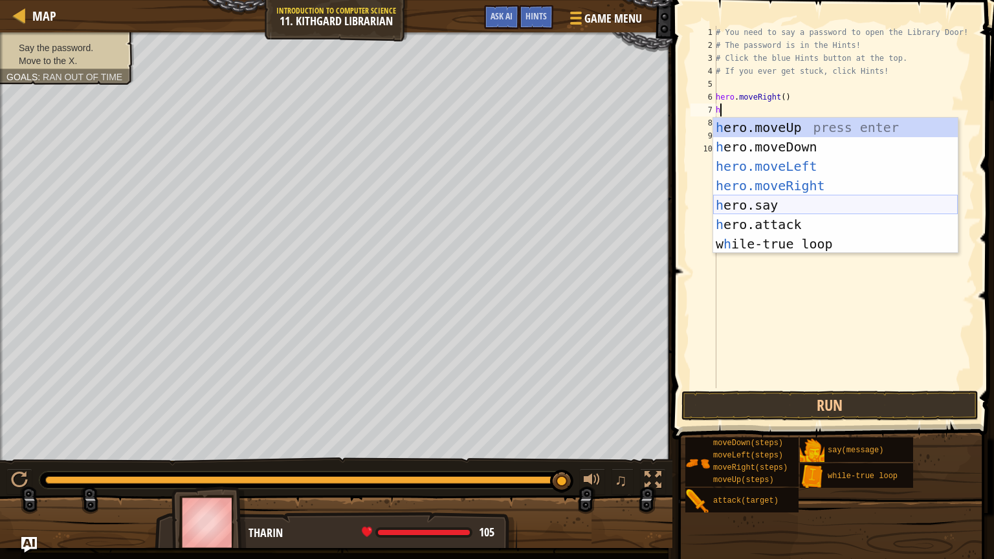
click at [751, 204] on div "h ero.moveUp press enter h ero.moveDown press enter hero.moveLeft ​ press enter…" at bounding box center [835, 205] width 245 height 175
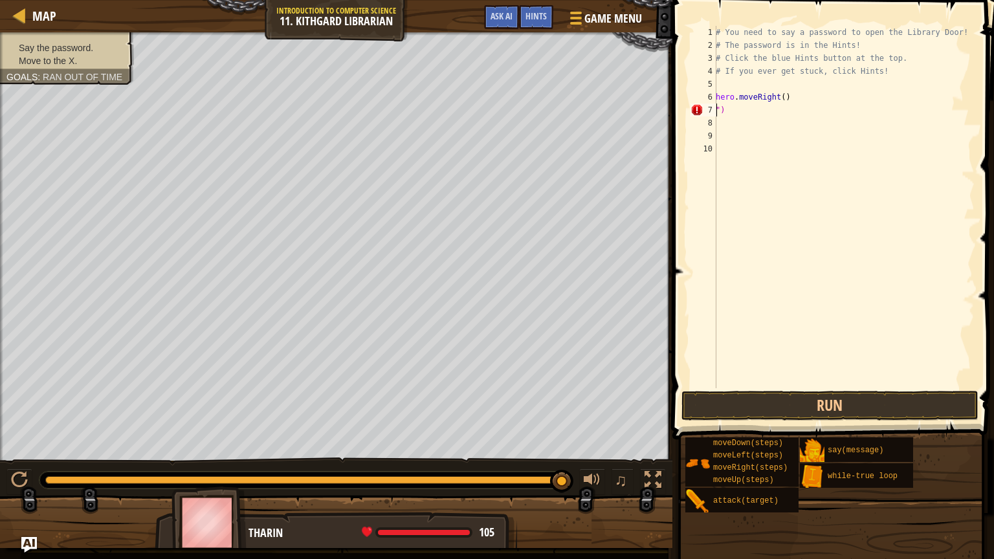
click at [729, 107] on div "# You need to say a password to open the Library Door! # The password is in the…" at bounding box center [843, 220] width 261 height 388
type textarea """
type textarea "h"
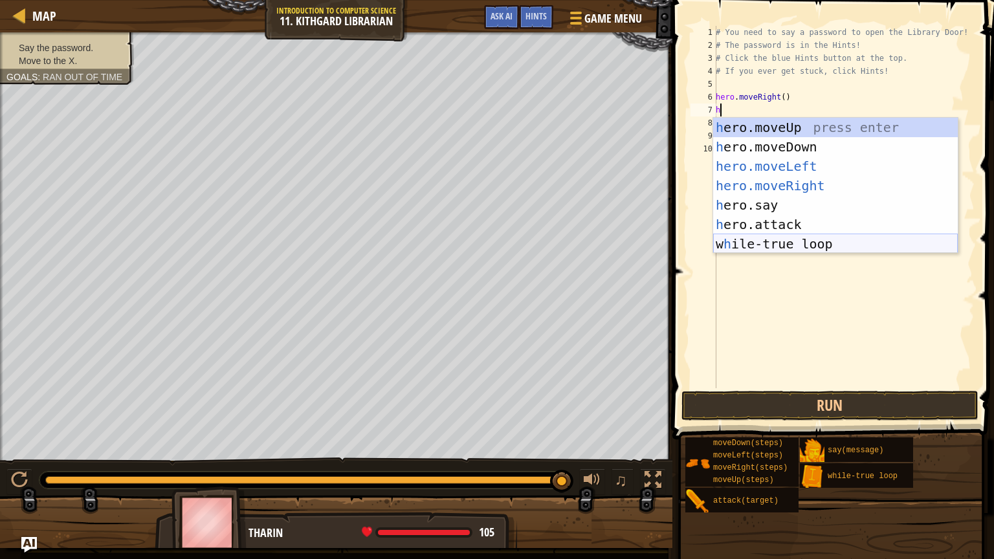
click at [766, 244] on div "h ero.moveUp press enter h ero.moveDown press enter hero.moveLeft ​ press enter…" at bounding box center [835, 205] width 245 height 175
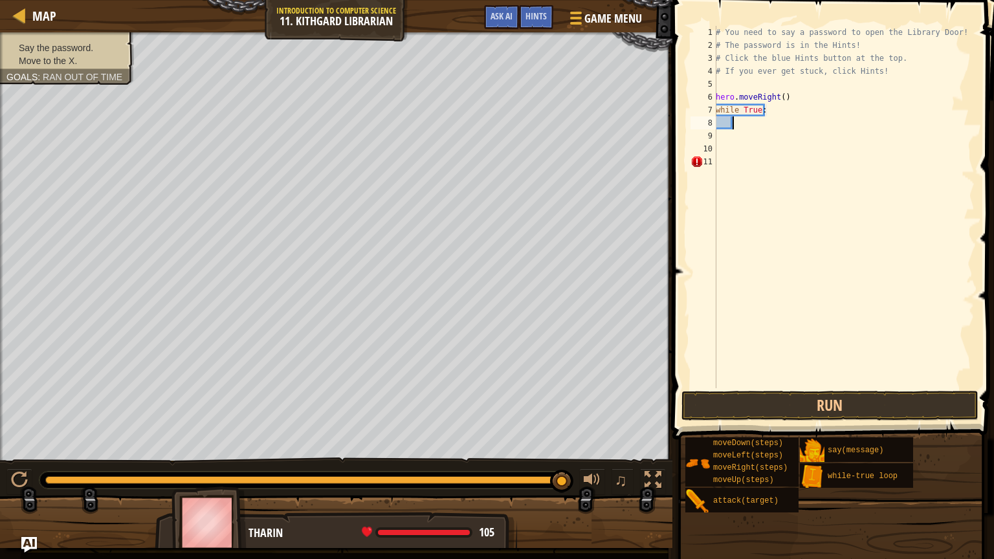
scroll to position [6, 1]
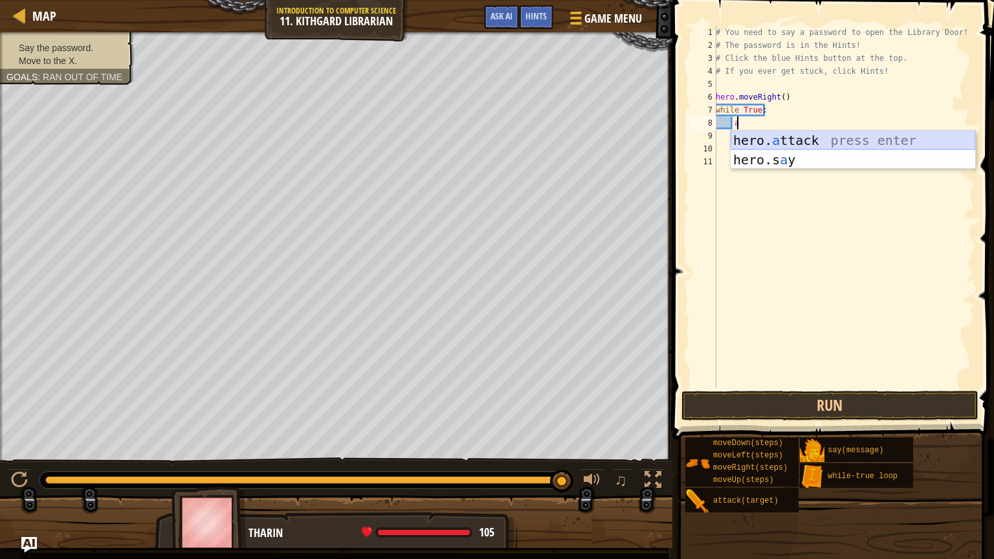
click at [776, 138] on div "hero. a ttack press enter hero.s a y press enter" at bounding box center [853, 170] width 245 height 78
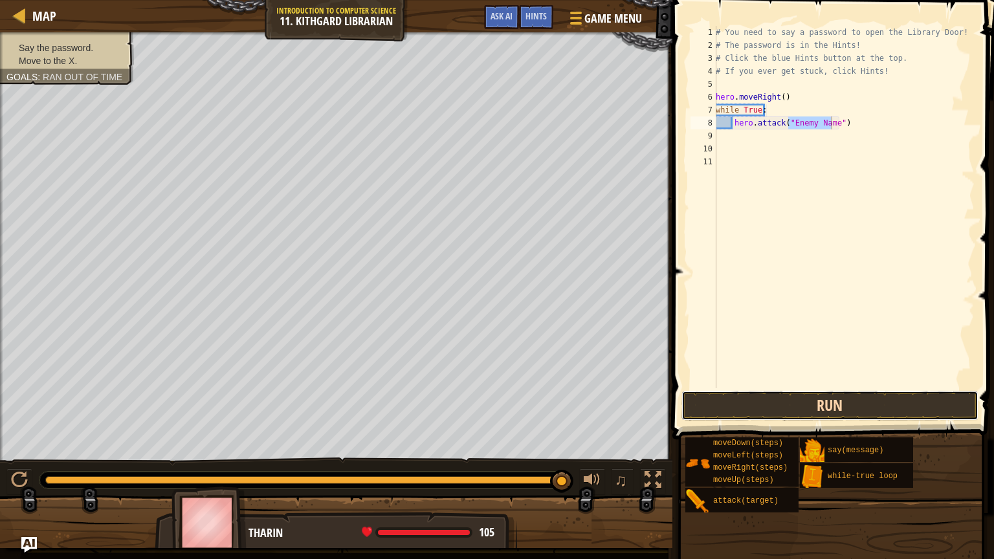
click at [838, 399] on button "Run" at bounding box center [829, 406] width 297 height 30
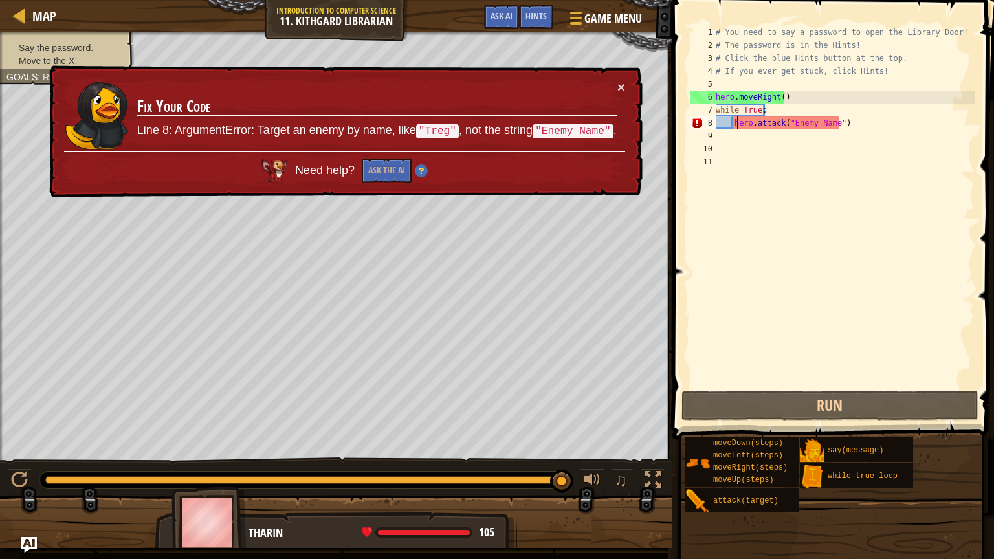
click at [739, 124] on div "# You need to say a password to open the Library Door! # The password is in the…" at bounding box center [843, 220] width 261 height 388
click at [727, 124] on div "# You need to say a password to open the Library Door! # The password is in the…" at bounding box center [843, 220] width 261 height 388
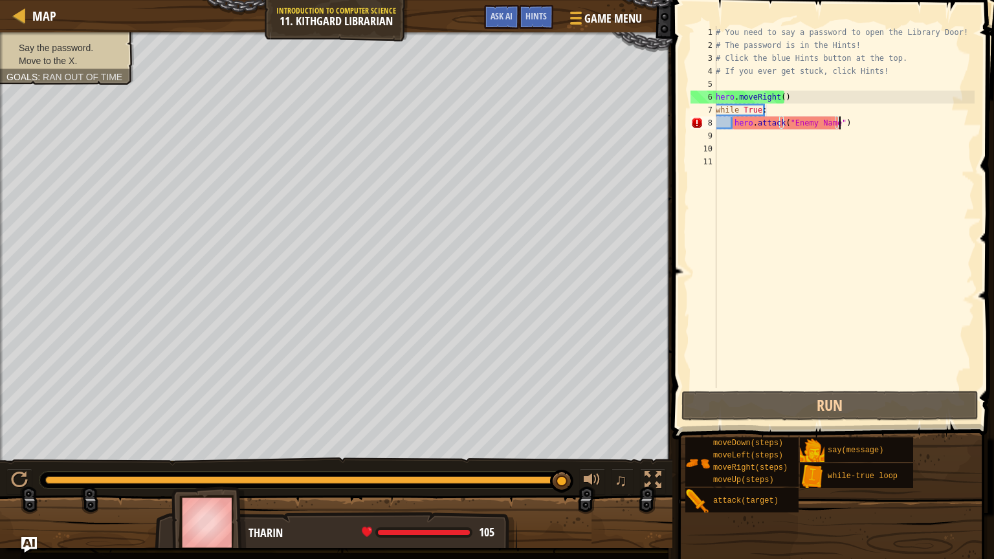
click at [844, 120] on div "# You need to say a password to open the Library Door! # The password is in the…" at bounding box center [843, 220] width 261 height 388
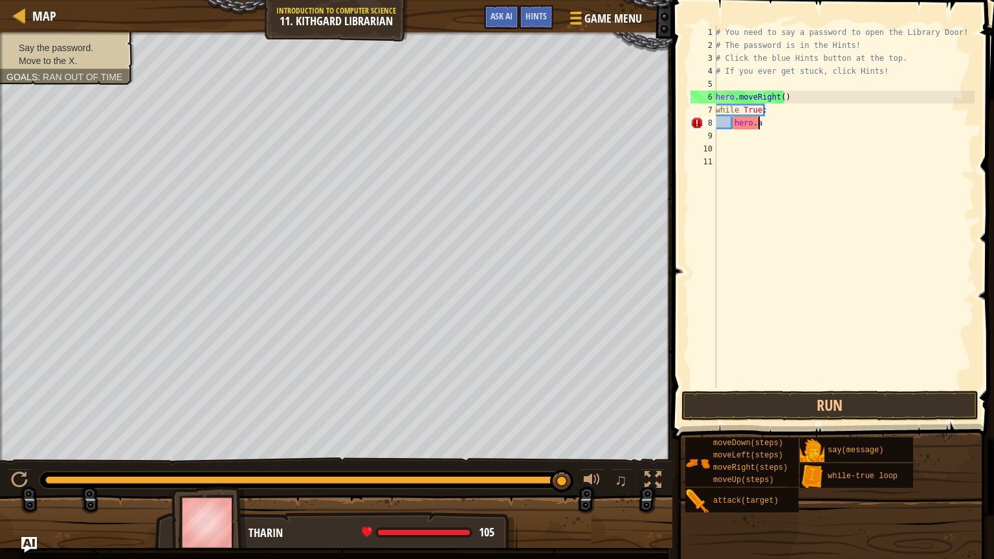
type textarea "h"
type textarea "w"
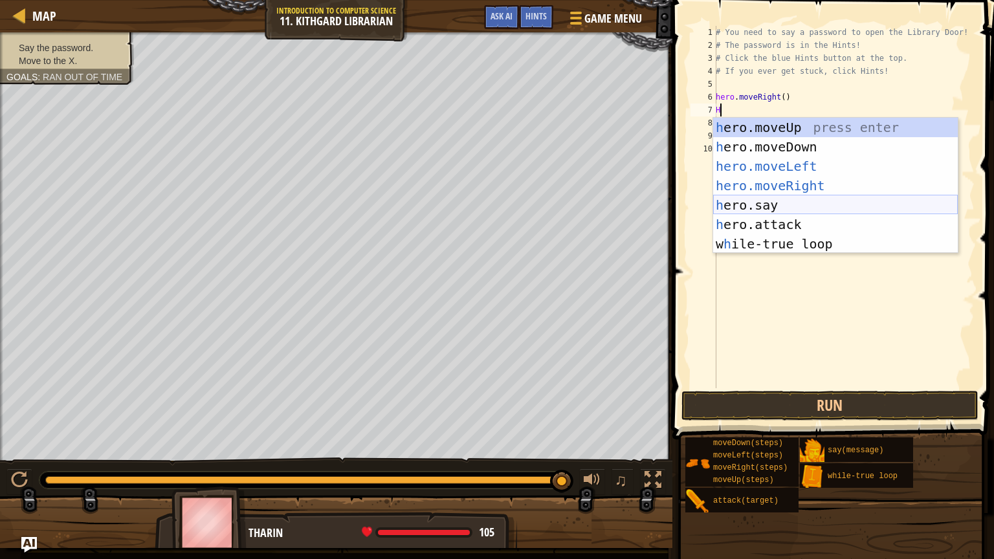
click at [796, 205] on div "h ero.moveUp press enter h ero.moveDown press enter hero.moveLeft ​ press enter…" at bounding box center [835, 205] width 245 height 175
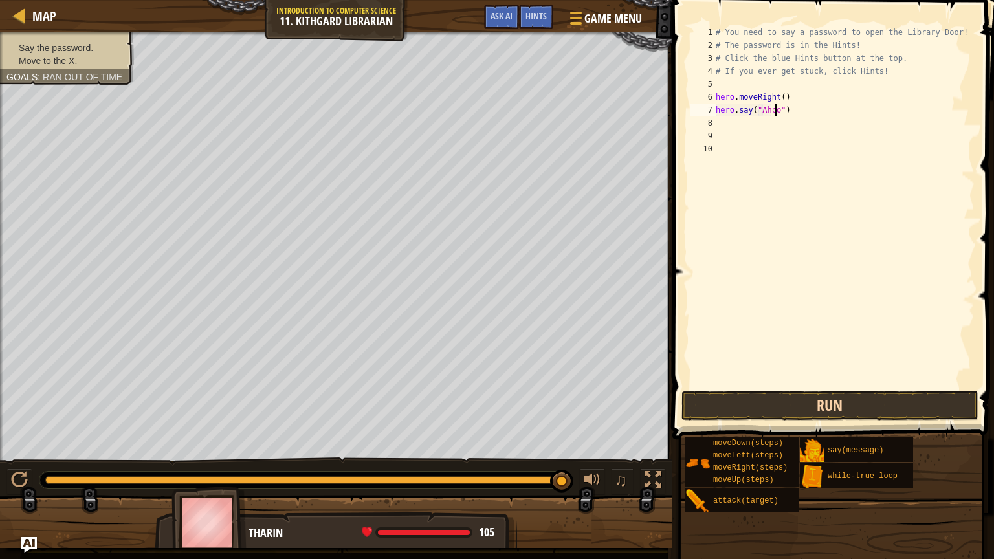
scroll to position [6, 5]
click at [18, 421] on div at bounding box center [336, 527] width 672 height 65
click at [21, 421] on img "Ask AI" at bounding box center [29, 545] width 16 height 16
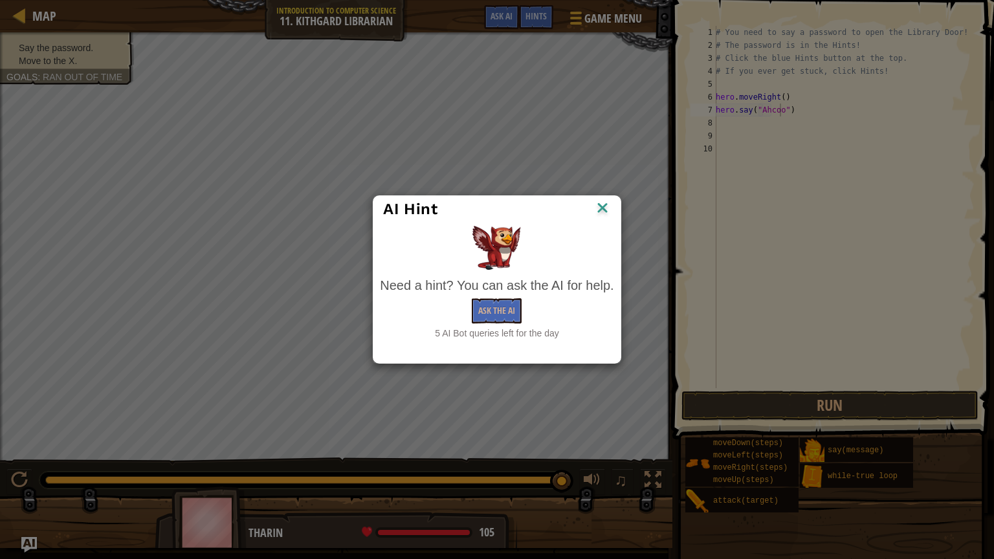
click at [604, 205] on img at bounding box center [602, 208] width 17 height 19
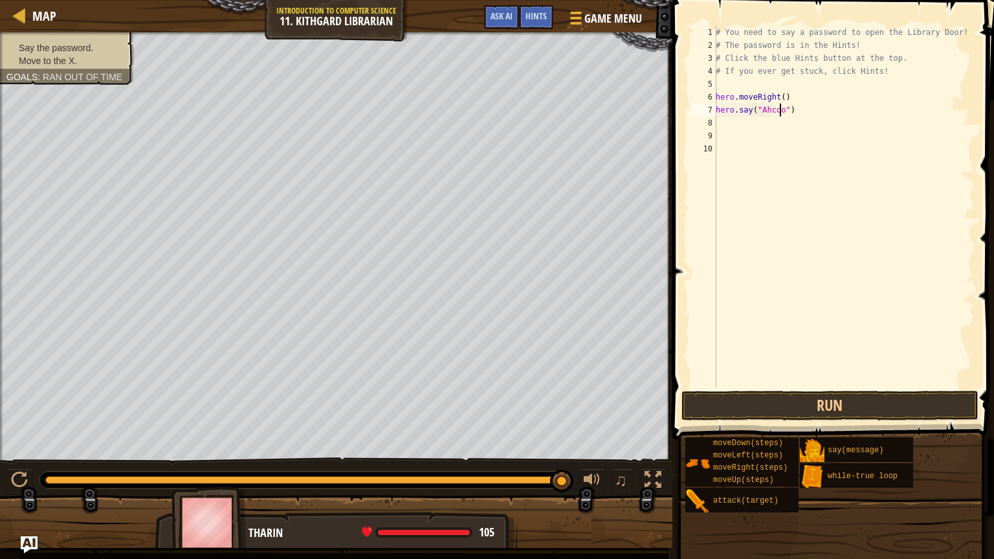
click at [27, 421] on img "Ask AI" at bounding box center [29, 544] width 17 height 17
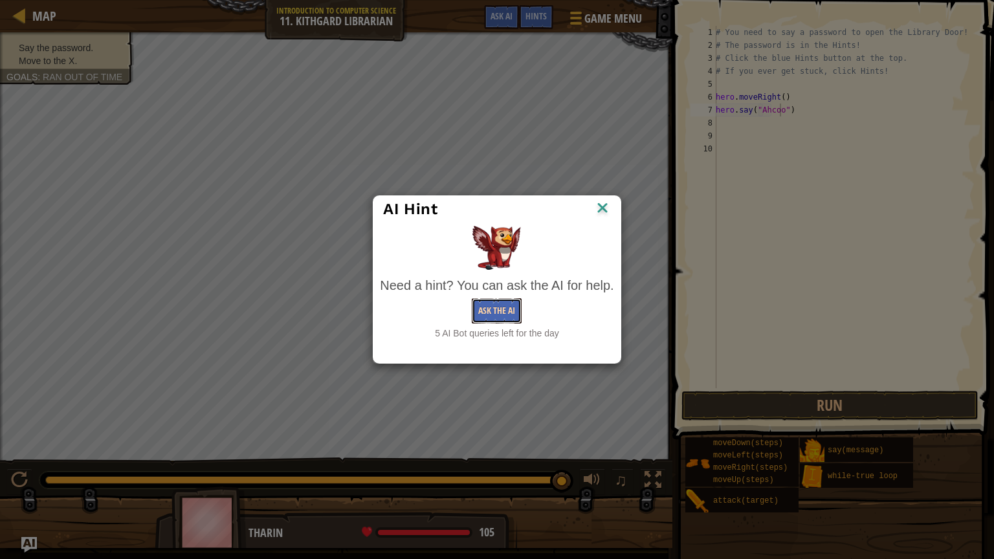
click at [493, 311] on font "Ask the AI" at bounding box center [496, 310] width 37 height 12
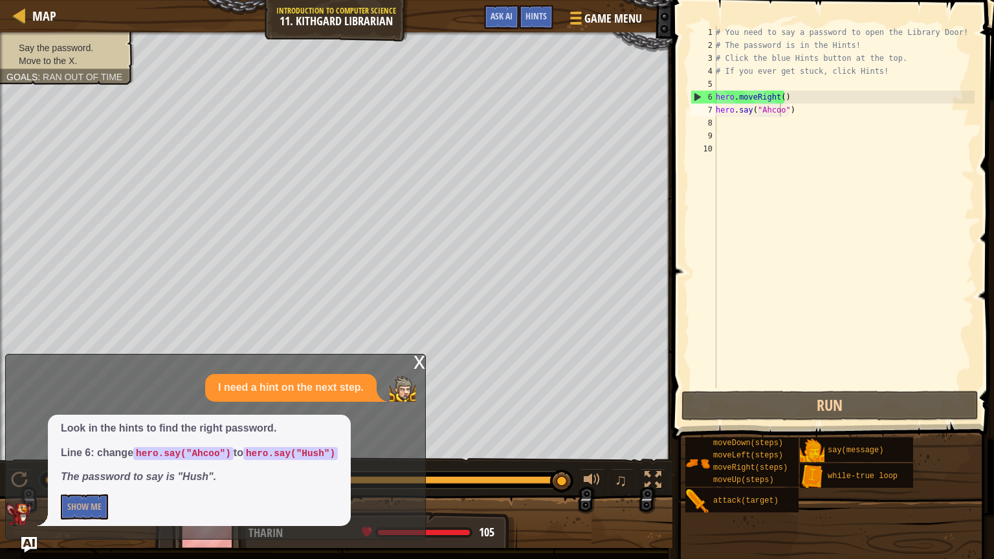
click at [419, 363] on font "x" at bounding box center [419, 360] width 12 height 27
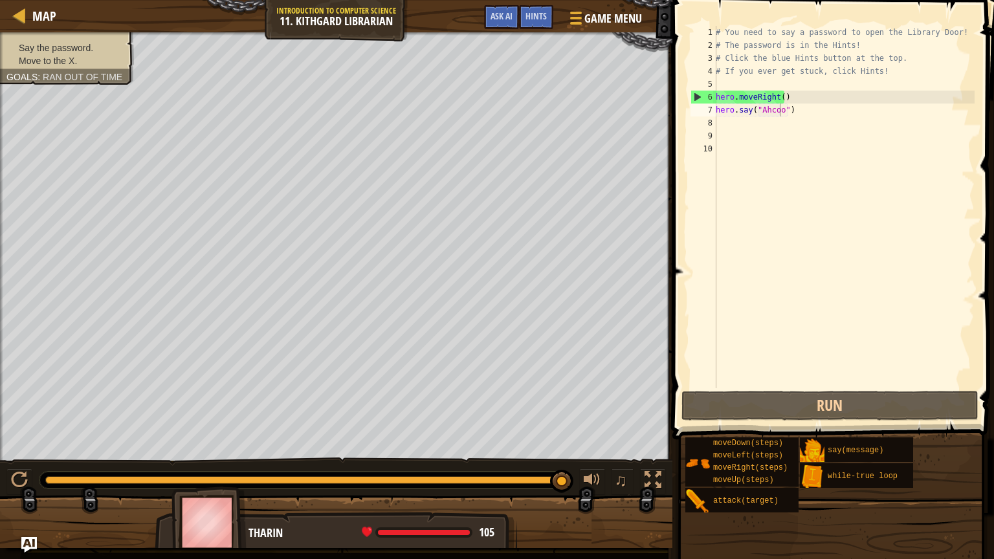
click at [779, 109] on div "# You need to say a password to open the Library Door! # The password is in the…" at bounding box center [843, 220] width 261 height 388
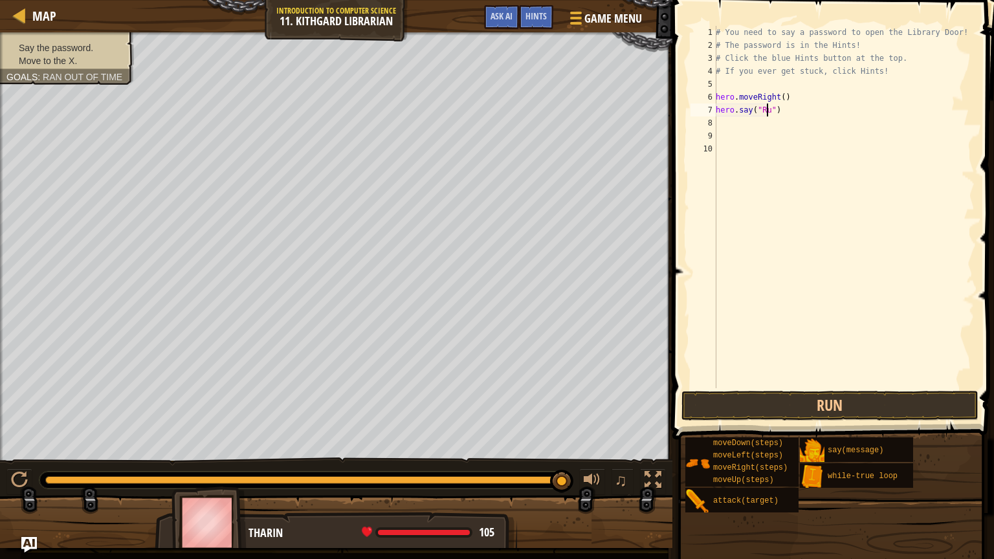
scroll to position [6, 5]
type textarea "hero.say("Rush")"
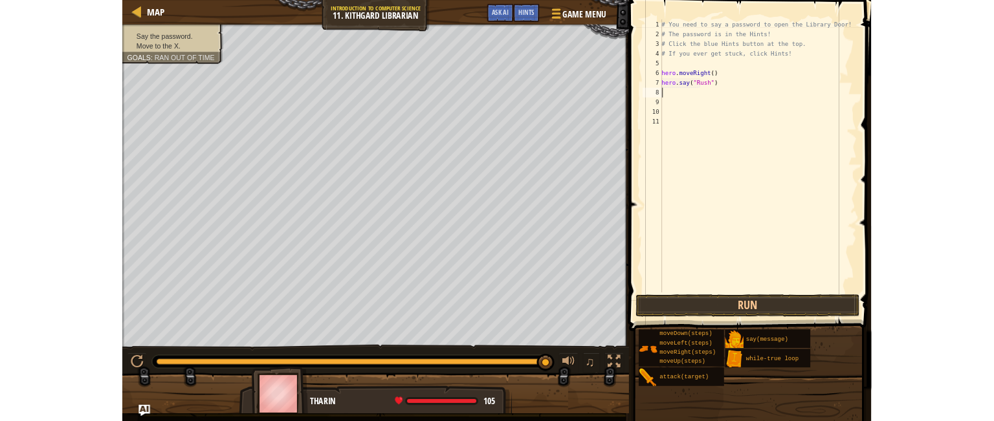
scroll to position [6, 0]
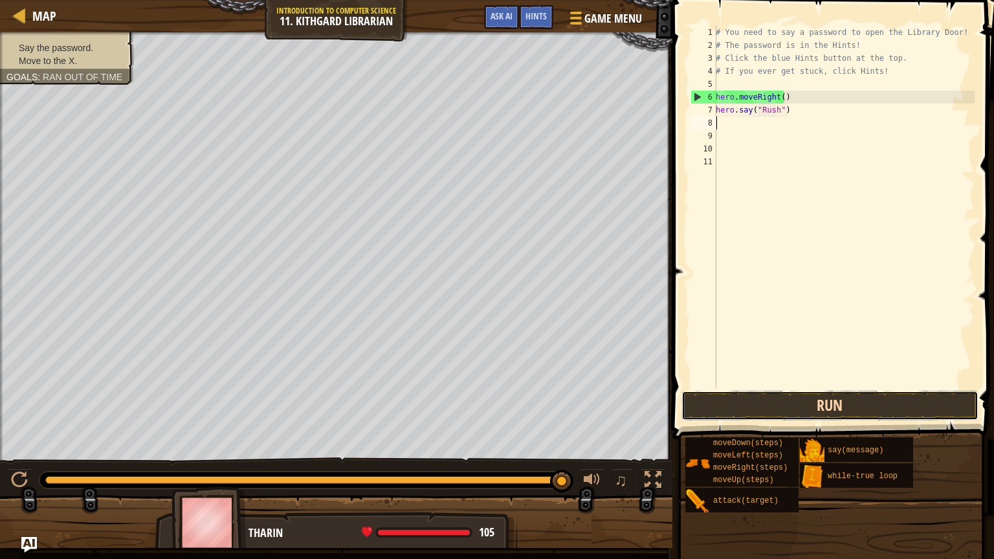
click at [803, 402] on button "Run" at bounding box center [829, 406] width 297 height 30
click at [800, 404] on button "Run" at bounding box center [829, 406] width 297 height 30
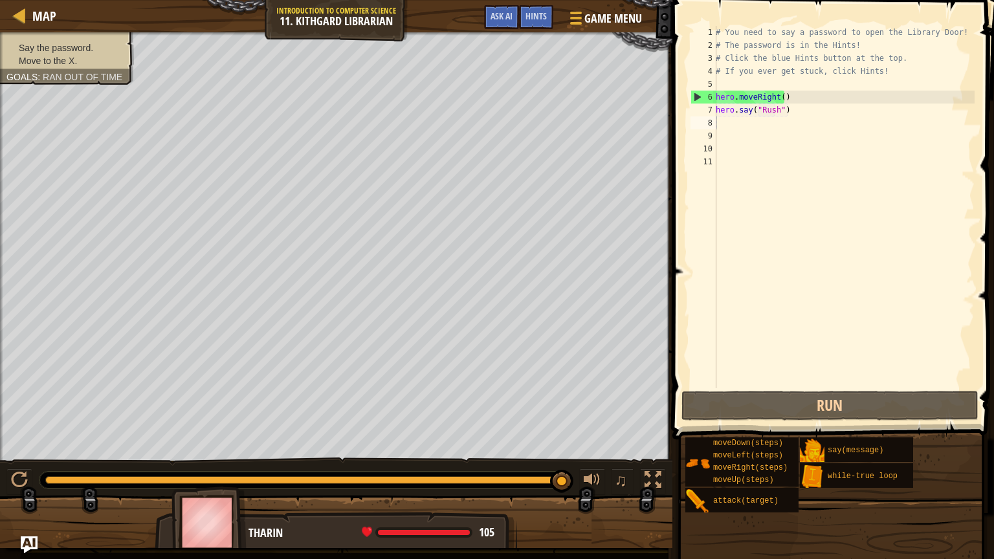
click at [25, 421] on img "Ask AI" at bounding box center [29, 544] width 17 height 17
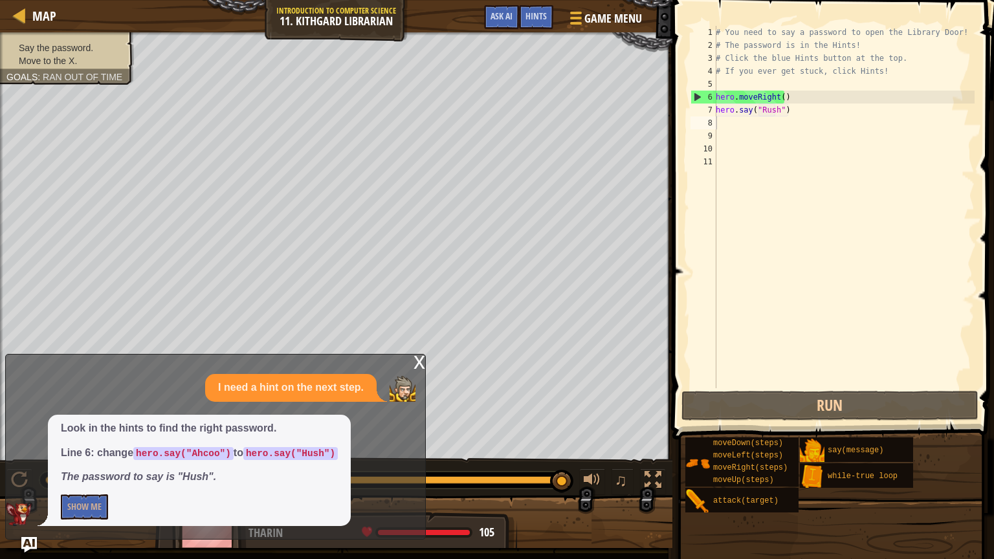
click at [0, 302] on div at bounding box center [1, 256] width 3 height 448
click at [792, 113] on div "# You need to say a password to open the Library Door! # The password is in the…" at bounding box center [843, 220] width 261 height 388
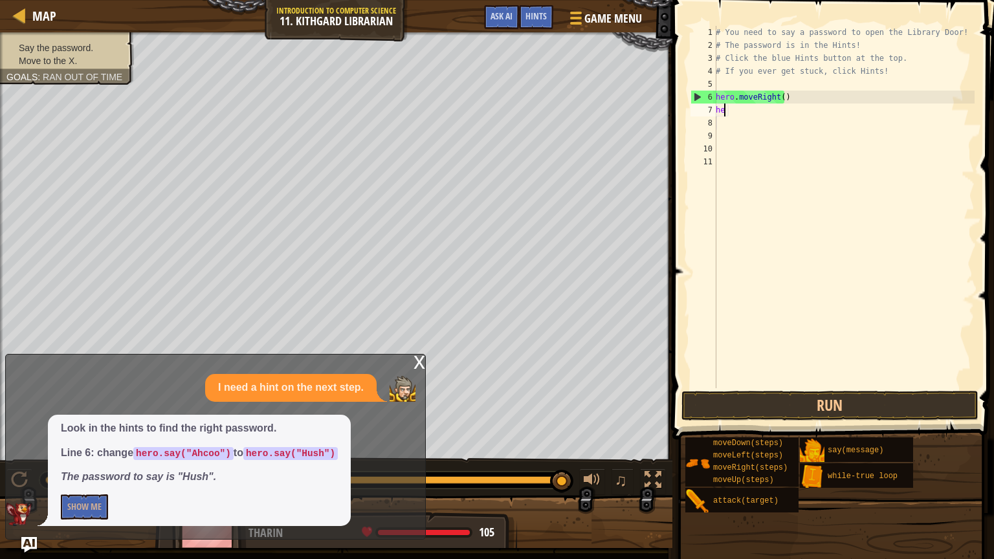
type textarea "h"
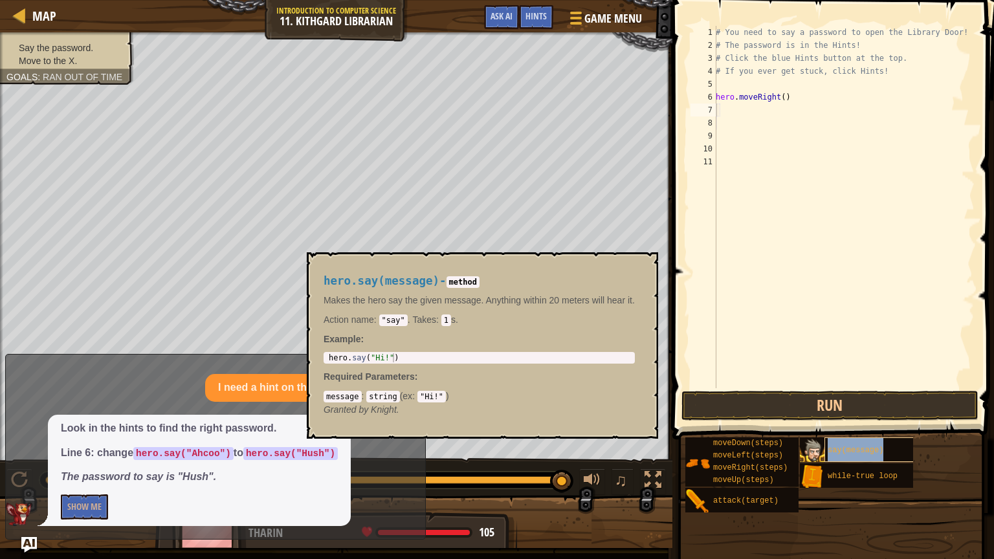
click at [826, 421] on div "say(message)" at bounding box center [874, 449] width 100 height 25
type textarea "hero.say("Hi!")"
click at [397, 354] on div "hero . say ( "Hi!" )" at bounding box center [479, 366] width 306 height 27
click at [611, 421] on button "♫" at bounding box center [622, 481] width 22 height 27
click at [722, 114] on div "# You need to say a password to open the Library Door! # The password is in the…" at bounding box center [843, 220] width 261 height 388
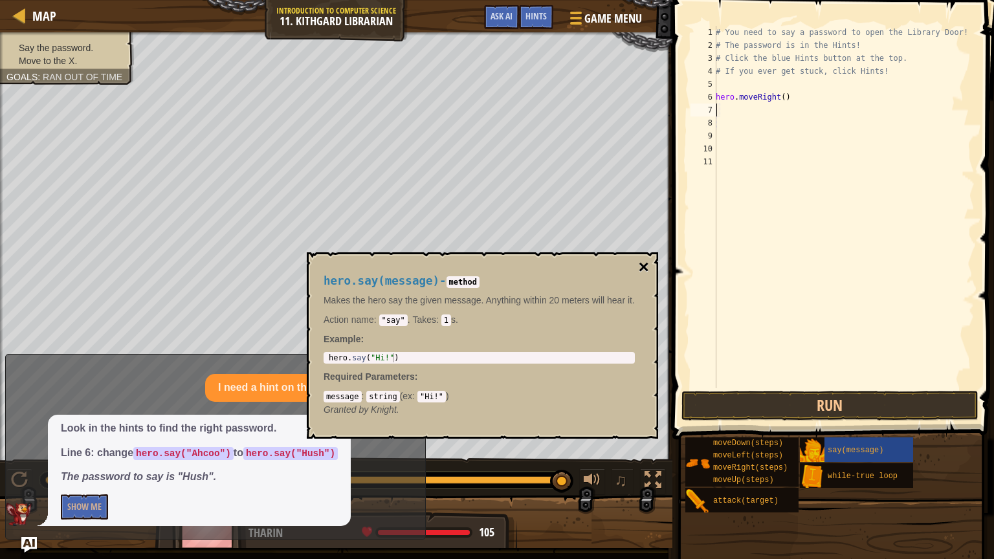
click at [641, 267] on font "×" at bounding box center [644, 267] width 10 height 20
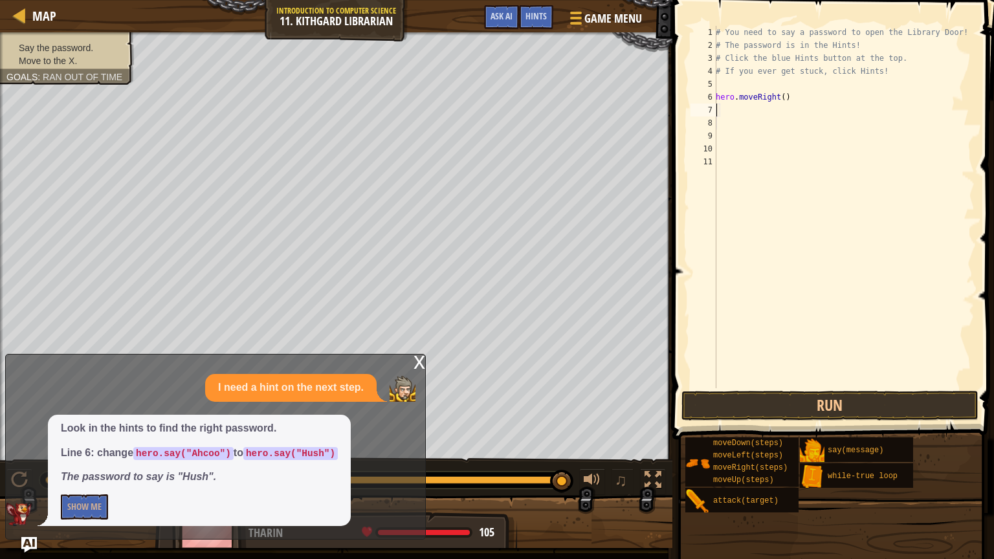
click at [718, 114] on div "# You need to say a password to open the Library Door! # The password is in the…" at bounding box center [843, 220] width 261 height 388
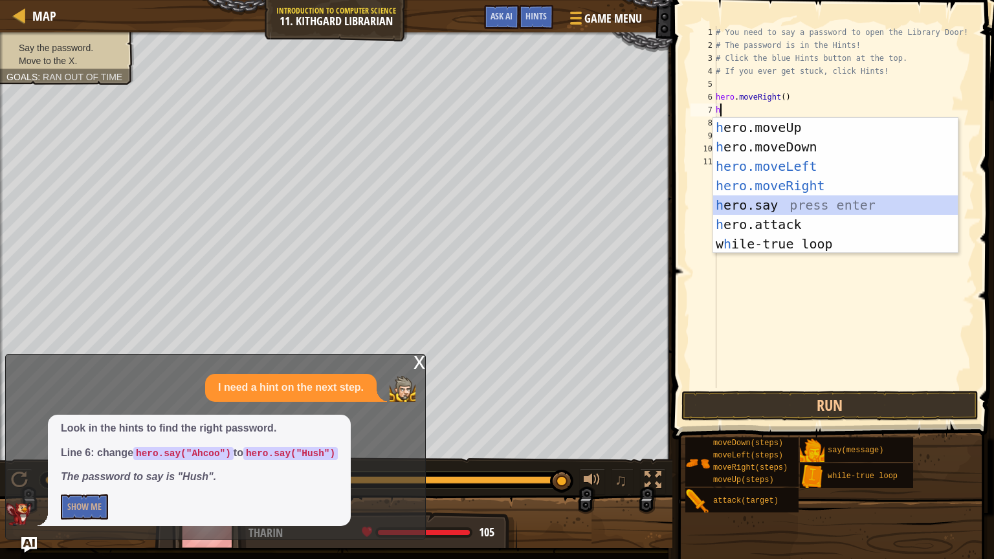
click at [759, 202] on div "h ero.moveUp press enter h ero.moveDown press enter hero.moveLeft ​ press enter…" at bounding box center [835, 205] width 245 height 175
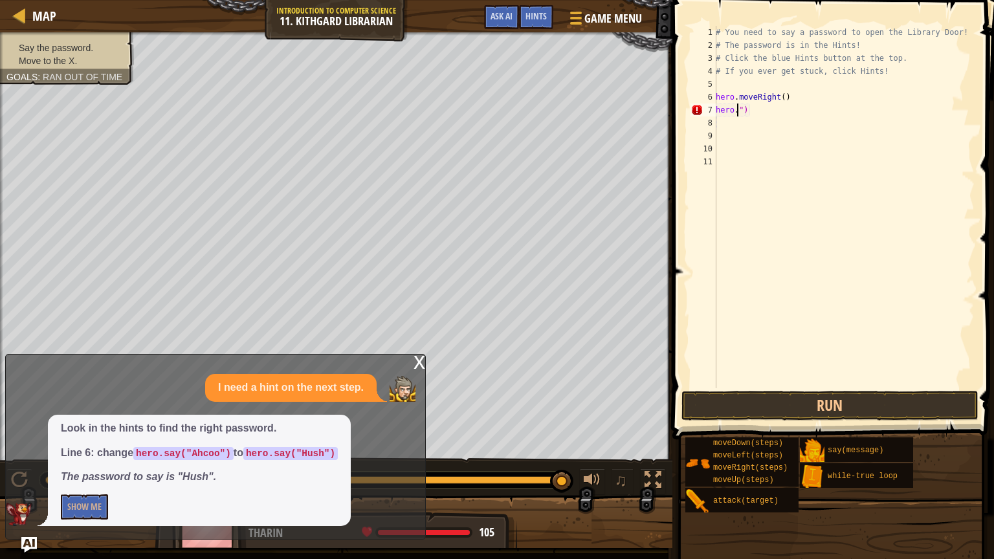
click at [984, 421] on div "hero.") 1 2 3 4 5 6 7 8 9 10 11 # You need to say a password to open the Librar…" at bounding box center [830, 245] width 325 height 478
click at [87, 421] on font "Show Me" at bounding box center [84, 506] width 34 height 12
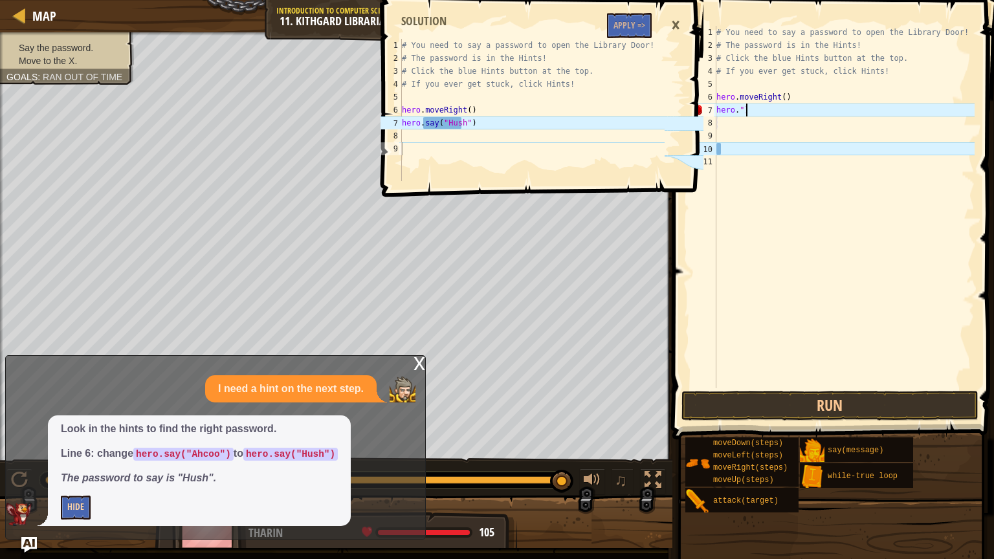
click at [791, 114] on div "# You need to say a password to open the Library Door! # The password is in the…" at bounding box center [844, 220] width 261 height 388
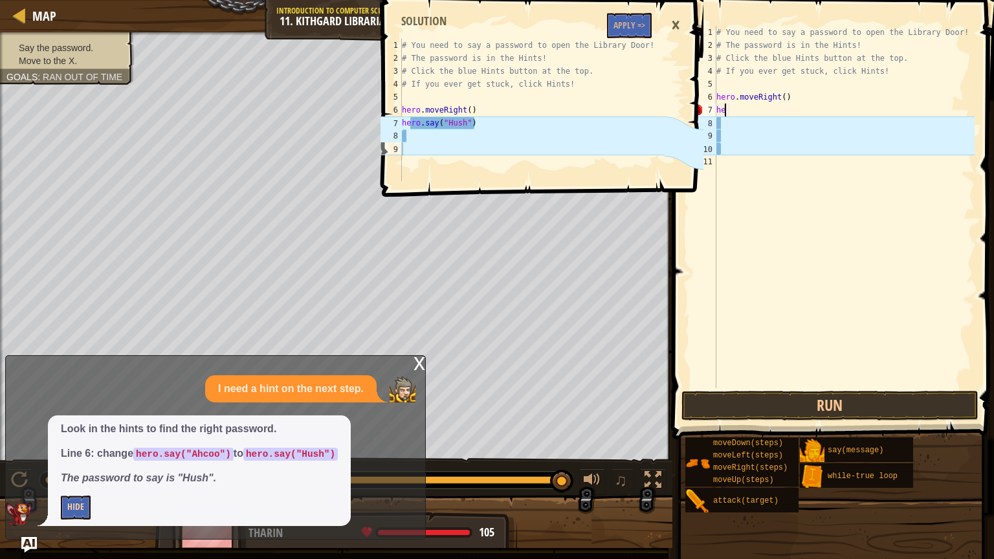
type textarea "h"
click at [673, 26] on font "×" at bounding box center [675, 24] width 9 height 28
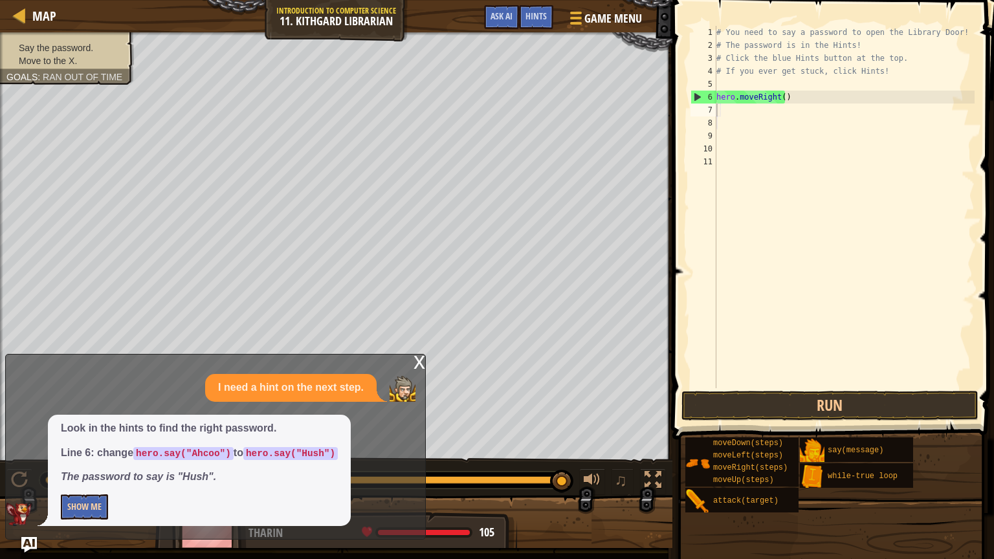
click at [725, 119] on div "# You need to say a password to open the Library Door! # The password is in the…" at bounding box center [844, 220] width 261 height 388
click at [725, 109] on div "# You need to say a password to open the Library Door! # The password is in the…" at bounding box center [844, 220] width 261 height 388
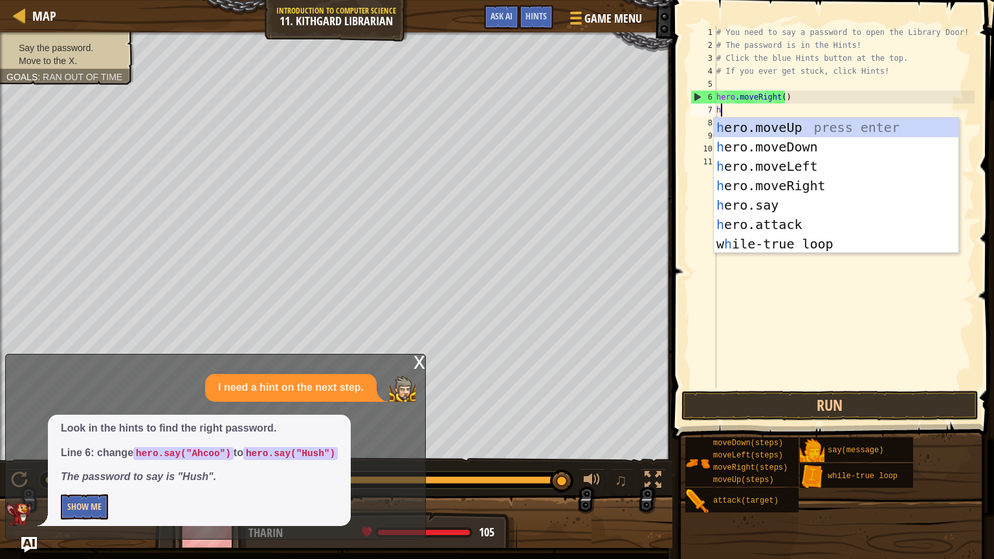
type textarea "h"
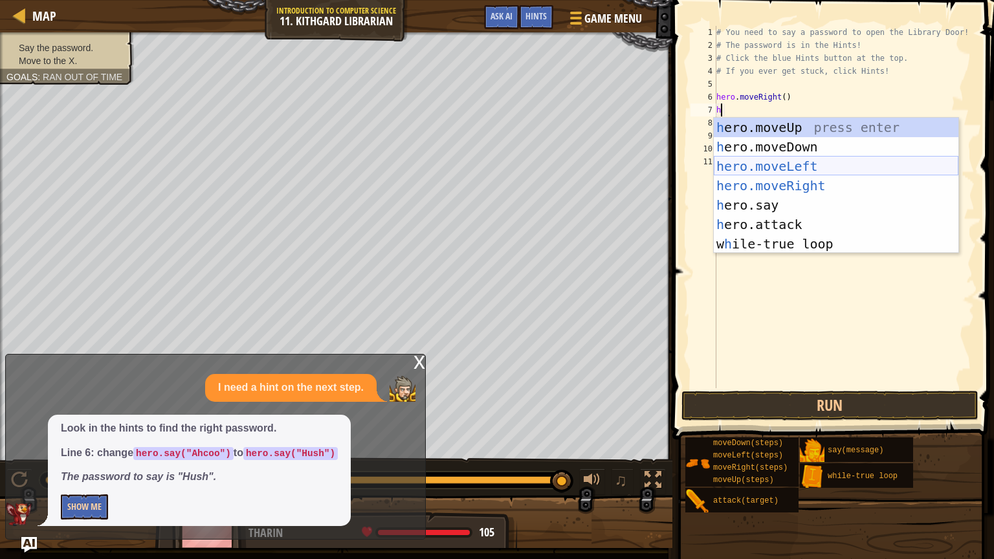
click at [786, 163] on div "h ero.moveUp press enter h ero.moveDown press enter hero.moveLeft ​ press enter…" at bounding box center [836, 205] width 245 height 175
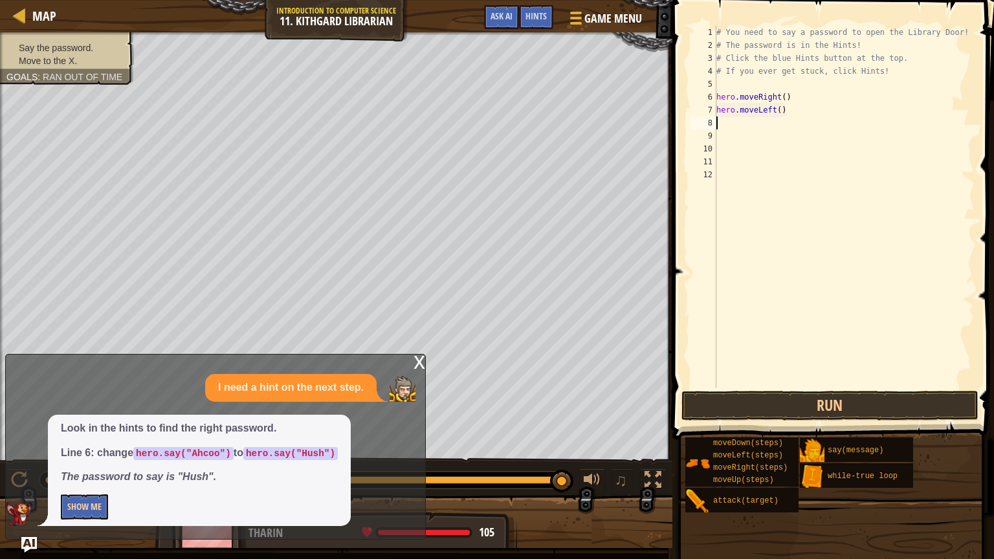
type textarea "h"
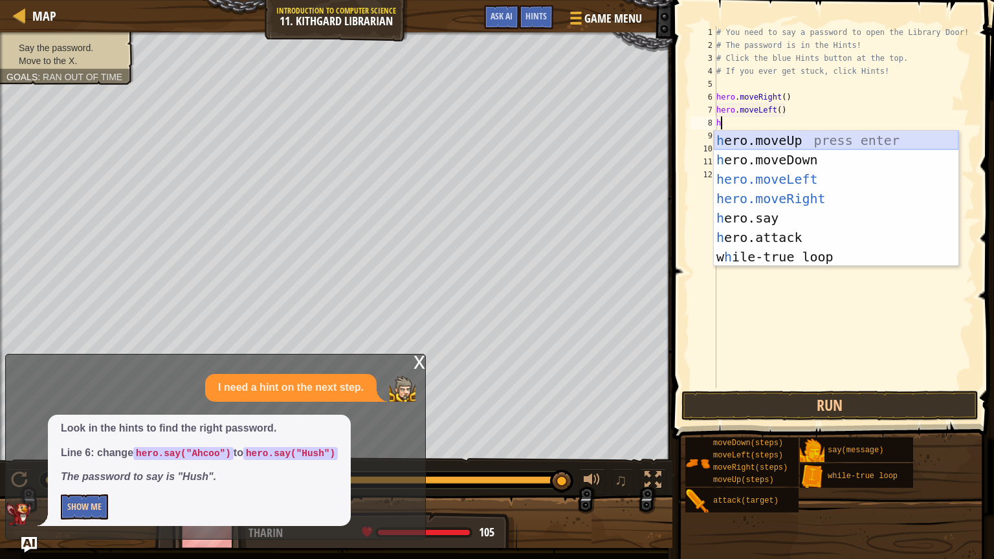
click at [815, 133] on div "h ero.moveUp press enter h ero.moveDown press enter hero.moveLeft ​ press enter…" at bounding box center [836, 218] width 245 height 175
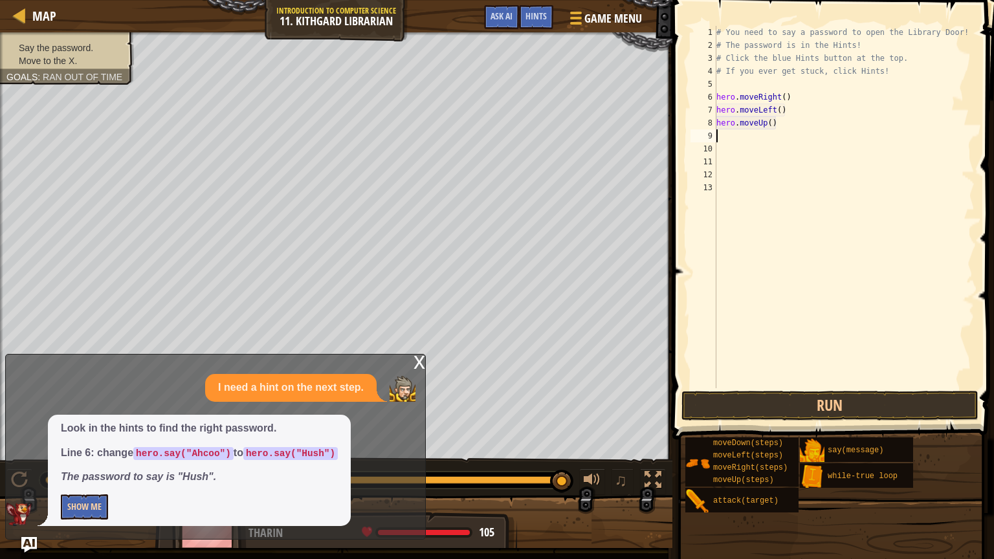
type textarea "h"
click at [802, 98] on div "# You need to say a password to open the Library Door! # The password is in the…" at bounding box center [844, 220] width 261 height 388
type textarea "h"
click at [796, 103] on div "# You need to say a password to open the Library Door! # The password is in the…" at bounding box center [844, 220] width 261 height 388
click at [796, 116] on div "# You need to say a password to open the Library Door! # The password is in the…" at bounding box center [844, 220] width 261 height 388
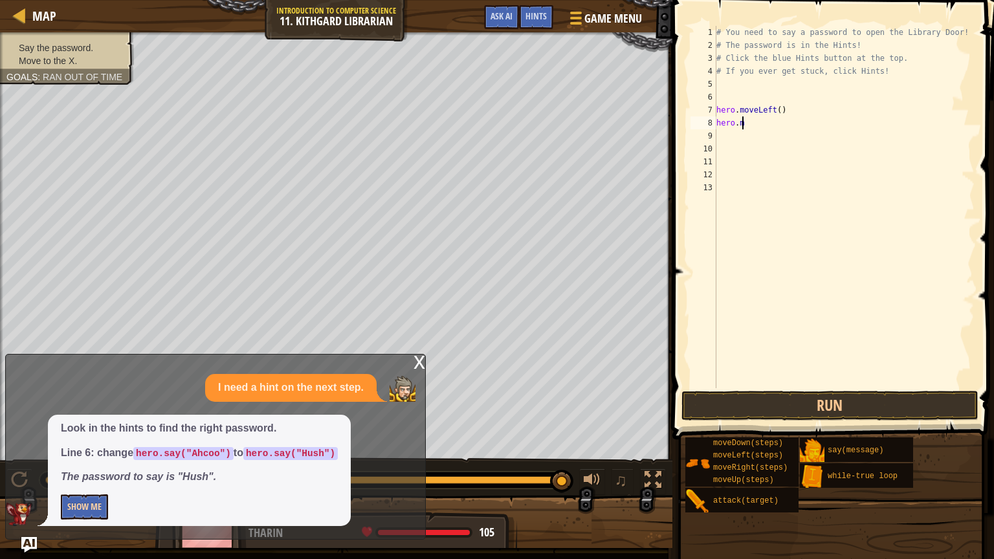
type textarea "h"
click at [794, 105] on div "# You need to say a password to open the Library Door! # The password is in the…" at bounding box center [844, 220] width 261 height 388
type textarea "h"
click at [794, 105] on div "# You need to say a password to open the Library Door! # The password is in the…" at bounding box center [844, 220] width 261 height 388
click at [721, 96] on div "# You need to say a password to open the Library Door! # The password is in the…" at bounding box center [844, 220] width 261 height 388
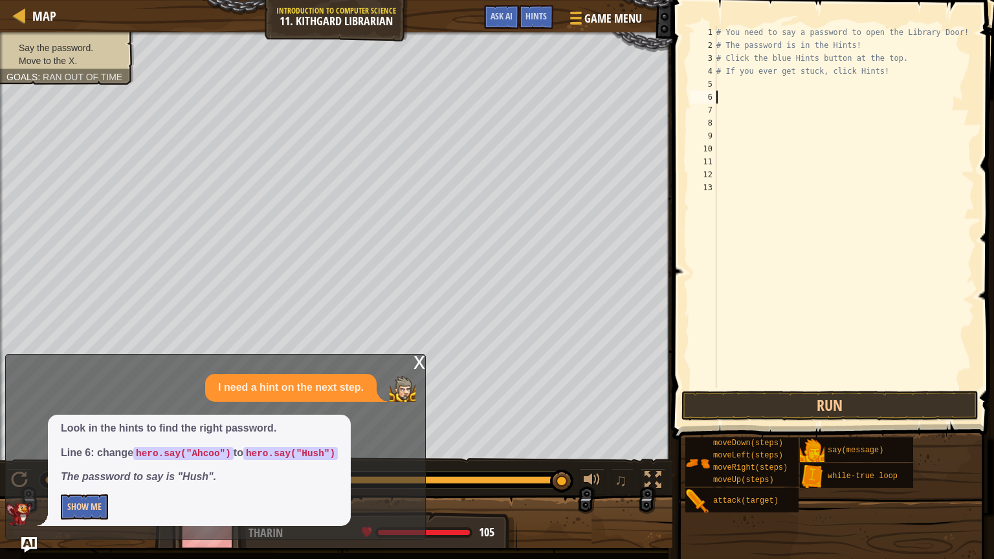
click at [737, 30] on div "# You need to say a password to open the Library Door! # The password is in the…" at bounding box center [844, 220] width 261 height 388
click at [948, 33] on div "# You need to say a password to open the Library Door! # The password is in the…" at bounding box center [844, 220] width 261 height 388
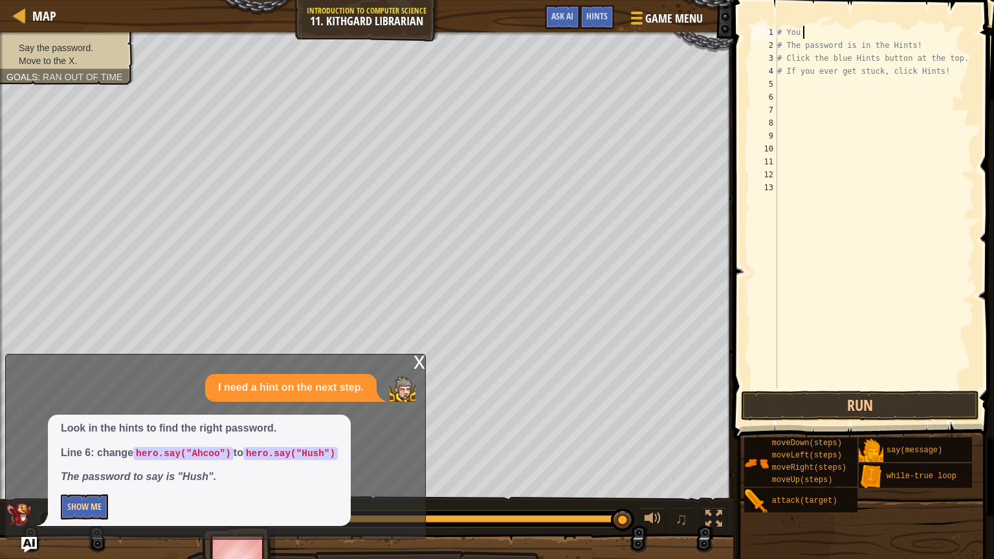
type textarea "#"
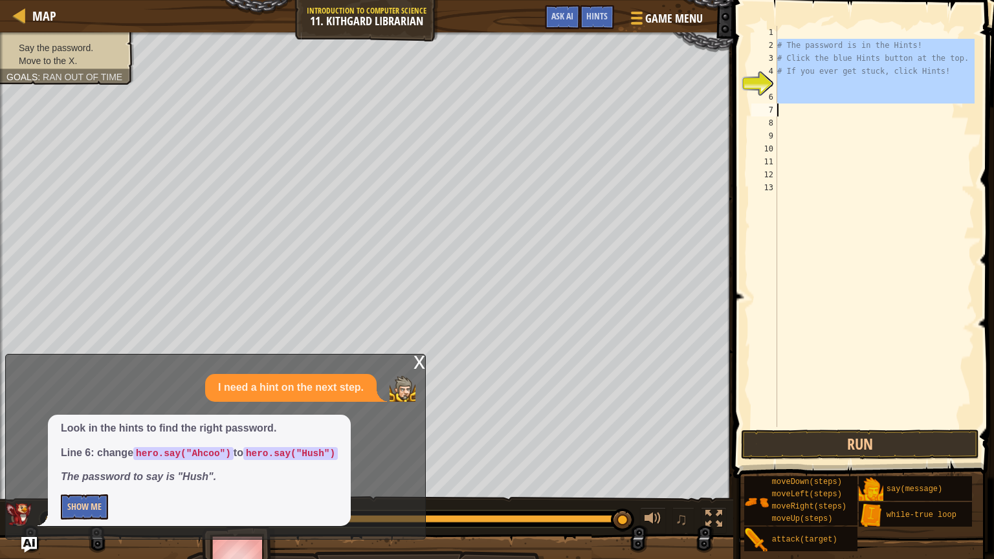
drag, startPoint x: 778, startPoint y: 39, endPoint x: 923, endPoint y: 116, distance: 163.3
click at [923, 116] on div "# The password is in the Hints! # Click the blue Hints button at the top. # If …" at bounding box center [875, 239] width 200 height 427
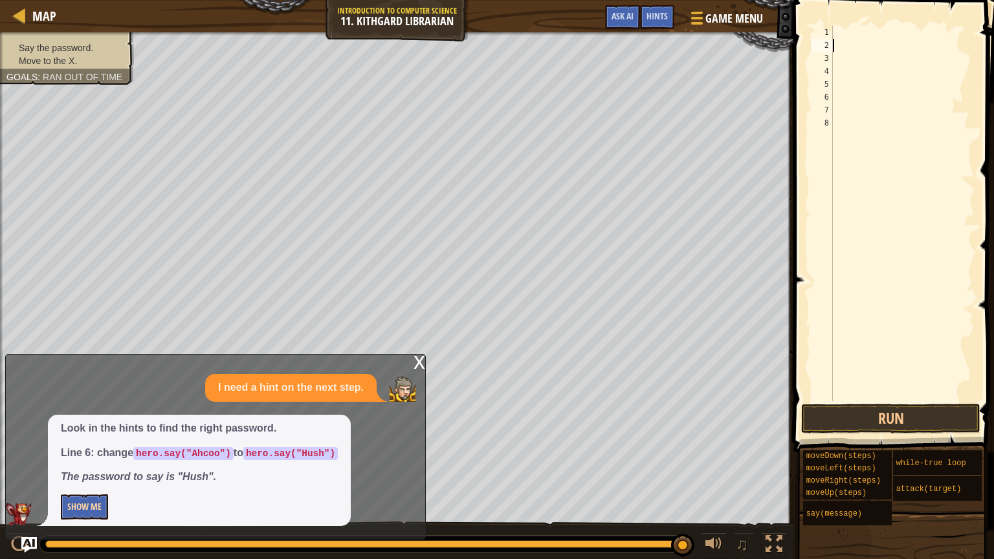
click at [833, 31] on div "1" at bounding box center [821, 32] width 21 height 13
type textarea "h"
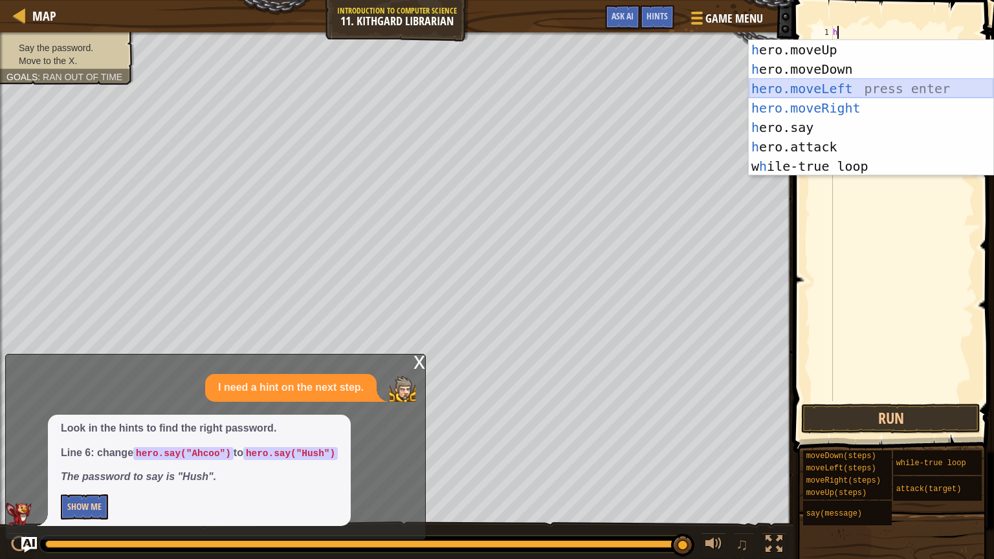
click at [839, 83] on div "h ero.moveUp press enter h ero.moveDown press enter hero.moveLeft ​ press enter…" at bounding box center [871, 127] width 245 height 175
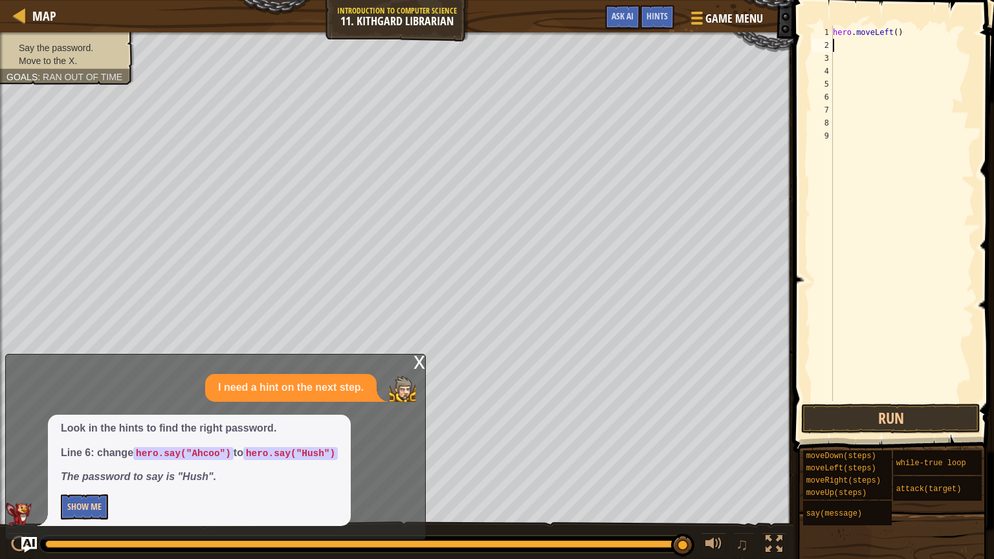
type textarea "h"
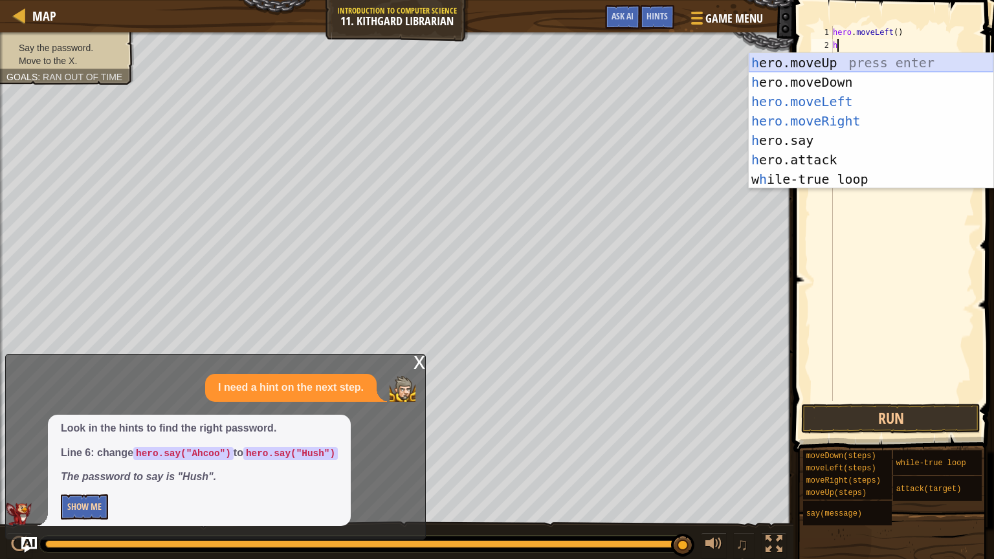
click at [826, 57] on div "h ero.moveUp press enter h ero.moveDown press enter hero.moveLeft ​ press enter…" at bounding box center [871, 140] width 245 height 175
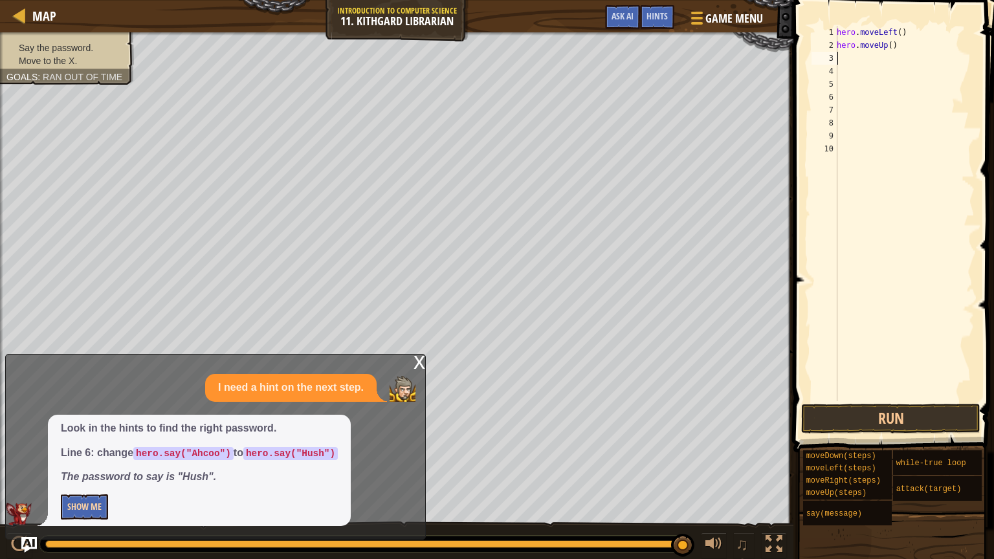
type textarea "h"
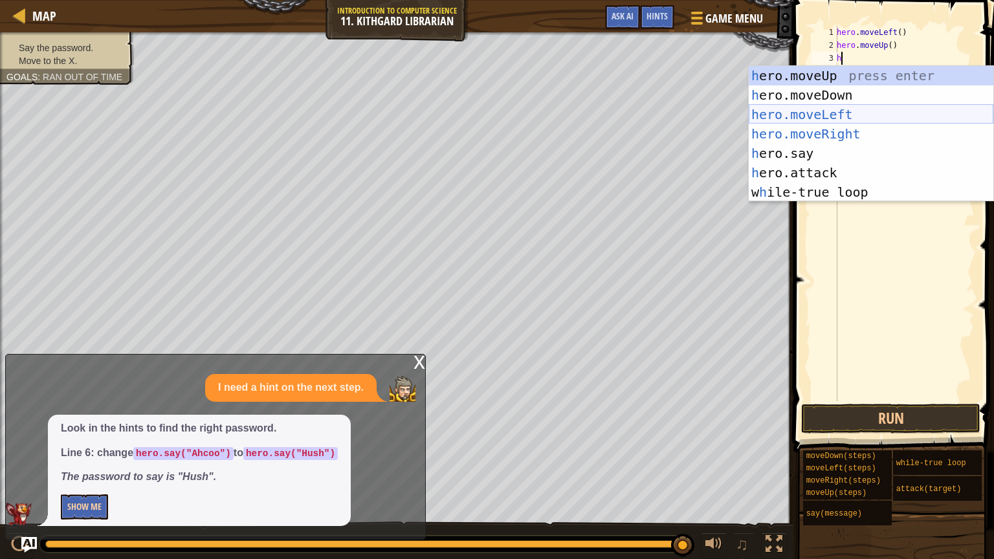
click at [843, 114] on div "h ero.moveUp press enter h ero.moveDown press enter hero.moveLeft ​ press enter…" at bounding box center [871, 153] width 245 height 175
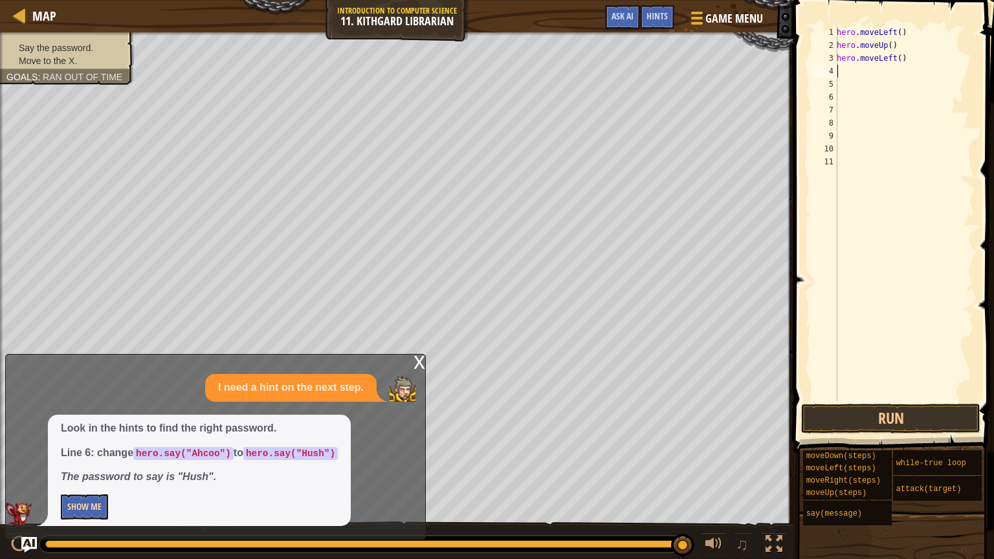
type textarea "h"
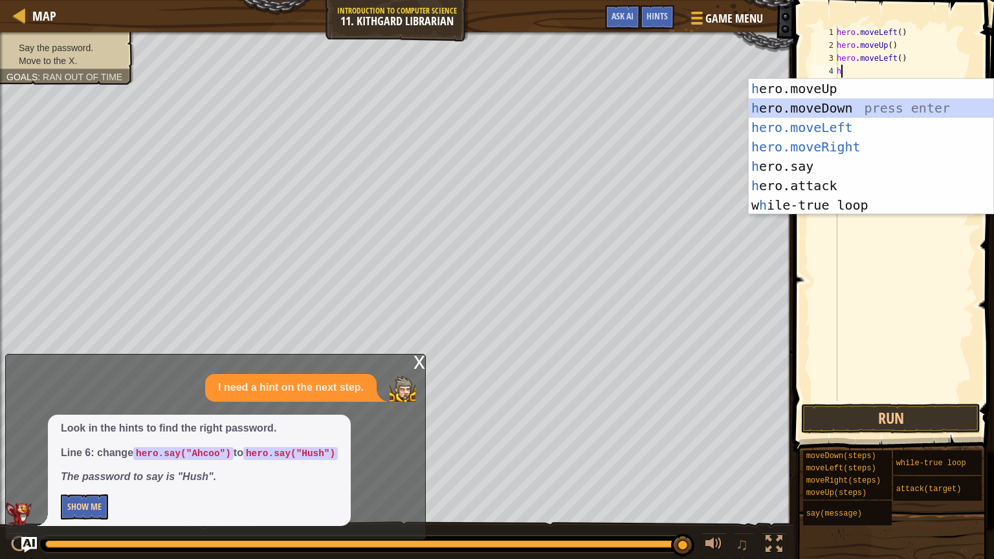
click at [841, 105] on div "h ero.moveUp press enter h ero.moveDown press enter hero.moveLeft ​ press enter…" at bounding box center [871, 166] width 245 height 175
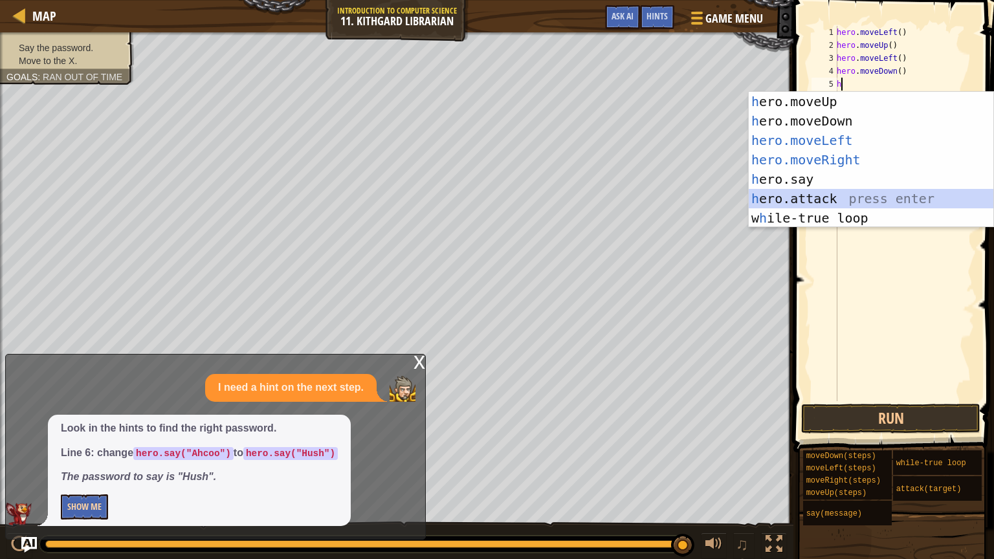
click at [852, 200] on div "h ero.moveUp press enter h ero.moveDown press enter hero.moveLeft ​ press enter…" at bounding box center [871, 179] width 245 height 175
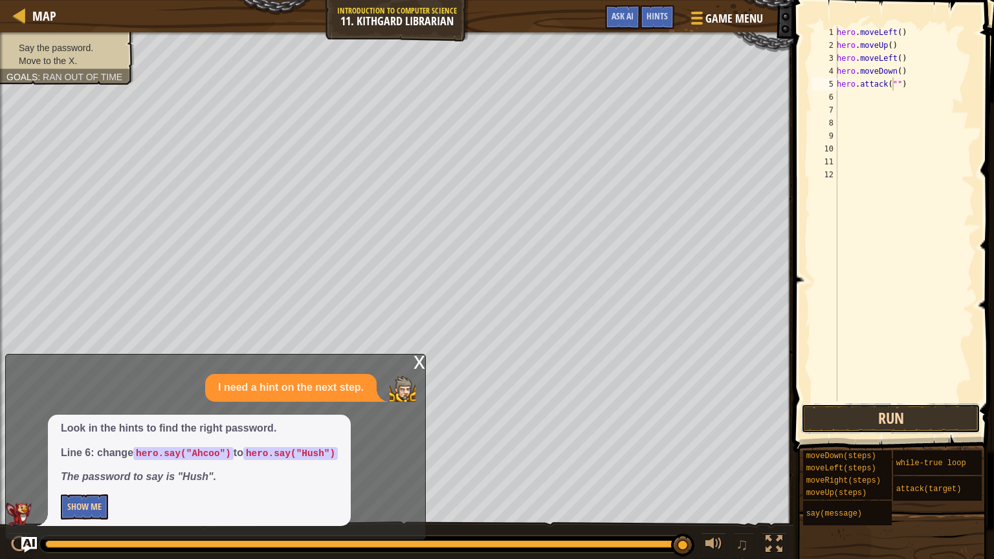
click at [885, 421] on button "Run" at bounding box center [890, 419] width 179 height 30
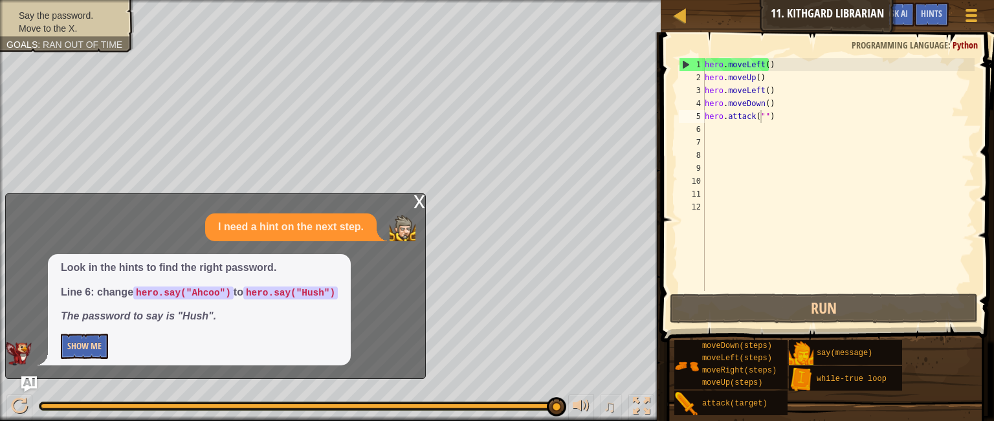
click at [83, 402] on div at bounding box center [298, 406] width 518 height 9
click at [421, 203] on font "x" at bounding box center [419, 200] width 12 height 27
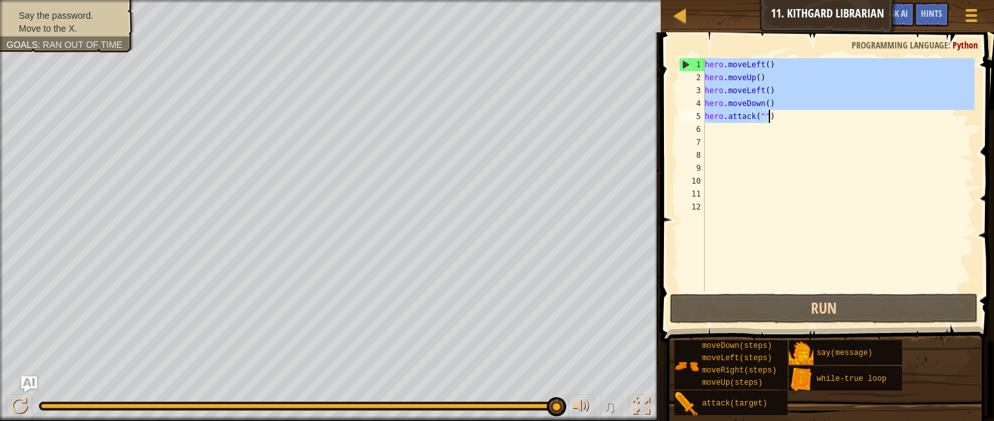
drag, startPoint x: 705, startPoint y: 63, endPoint x: 782, endPoint y: 119, distance: 94.9
click at [782, 119] on div "hero . moveLeft ( ) hero . moveUp ( ) hero . moveLeft ( ) hero . moveDown ( ) h…" at bounding box center [838, 187] width 272 height 259
type textarea "hero.moveDown() hero.attack("")"
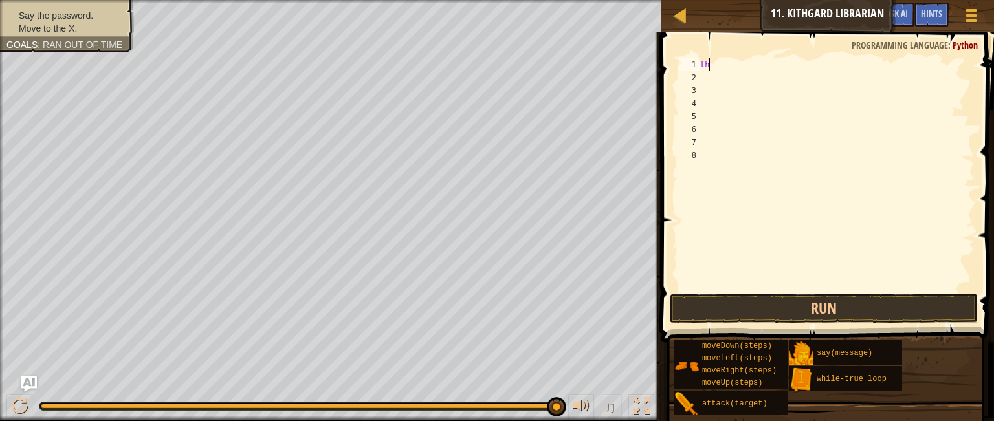
type textarea "t"
